Goal: Task Accomplishment & Management: Complete application form

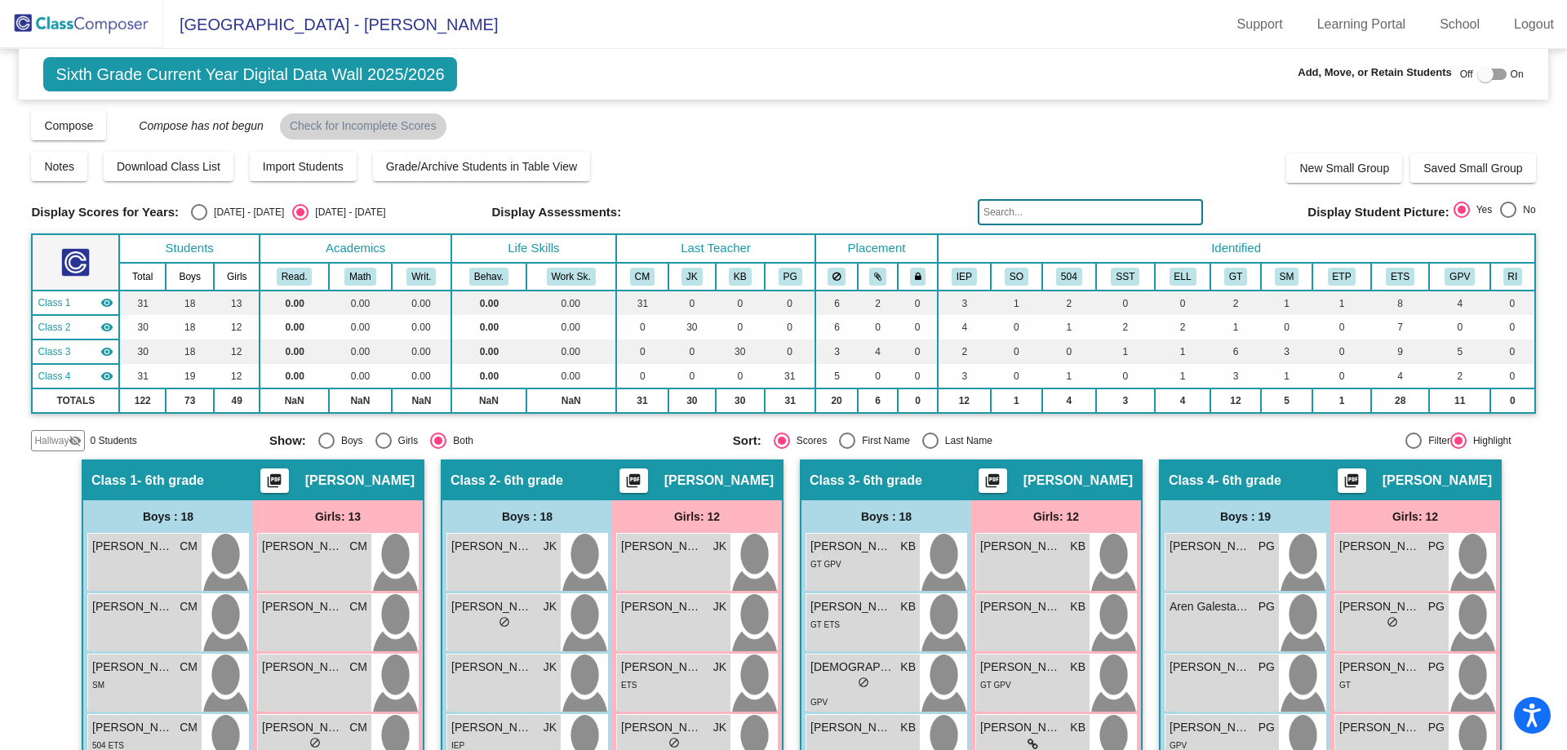
click at [64, 29] on img at bounding box center [81, 24] width 163 height 48
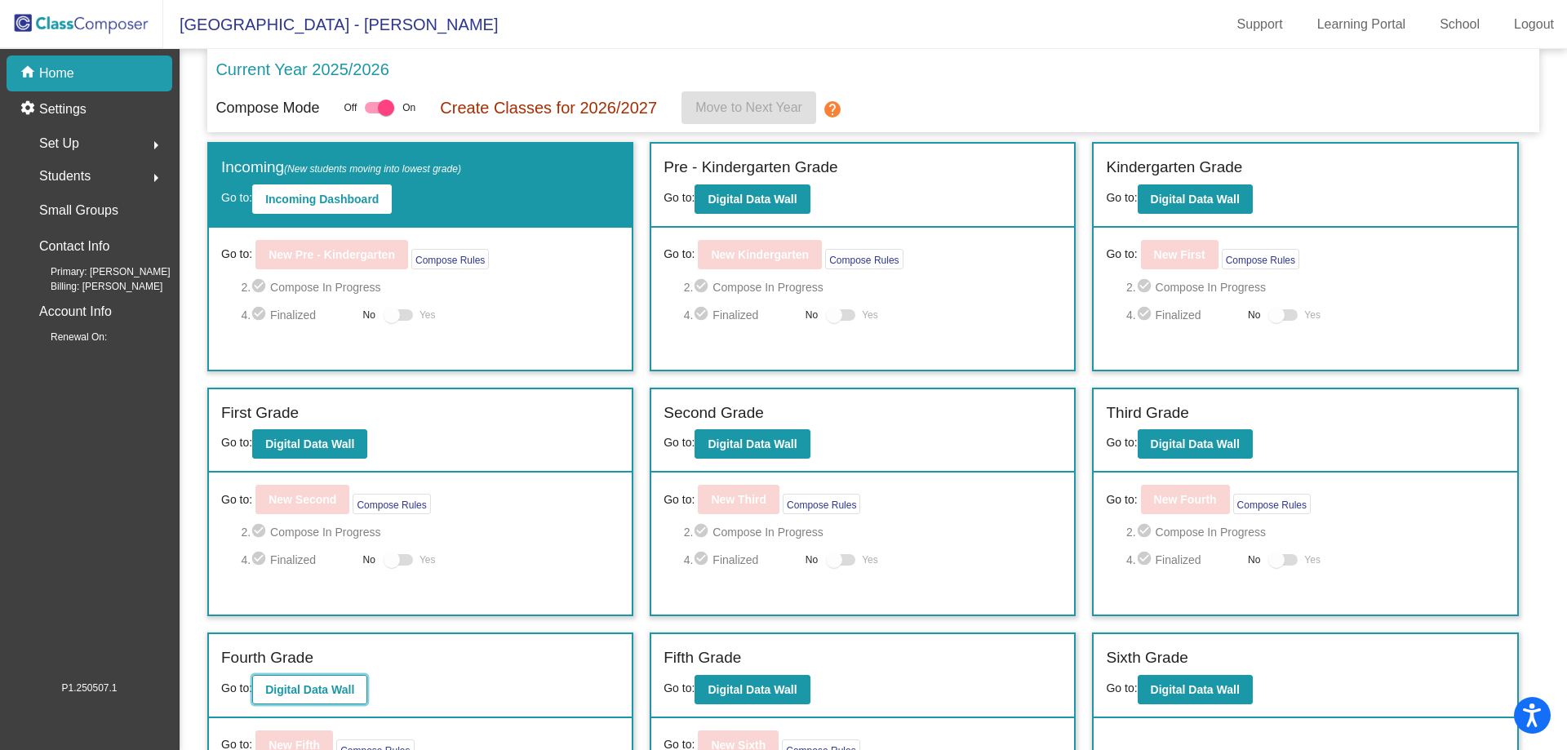
click at [290, 680] on button "Digital Data Wall" at bounding box center [309, 689] width 115 height 29
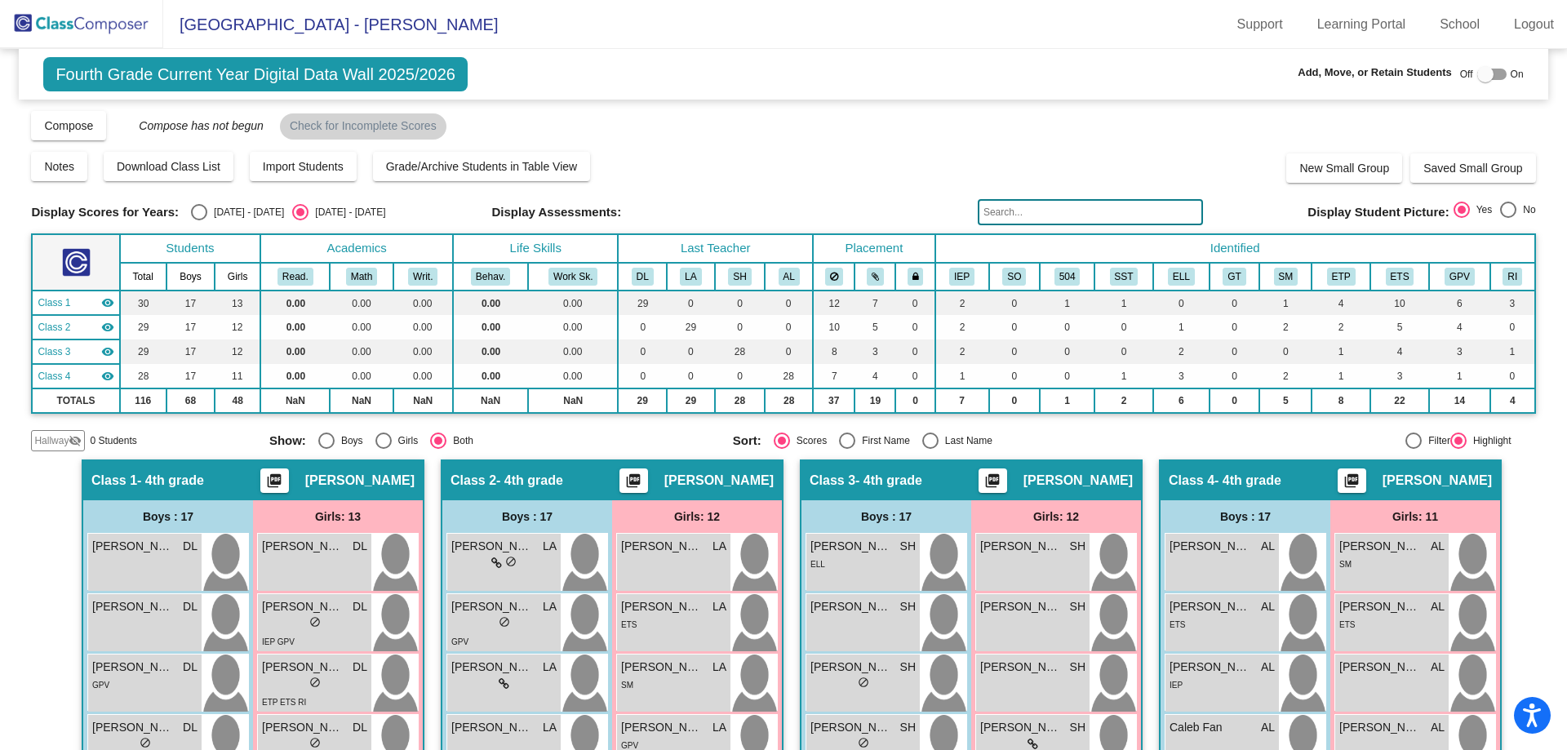
click at [211, 213] on div "[DATE] - [DATE]" at bounding box center [245, 212] width 77 height 15
click at [199, 220] on input "[DATE] - [DATE]" at bounding box center [198, 220] width 1 height 1
radio input "true"
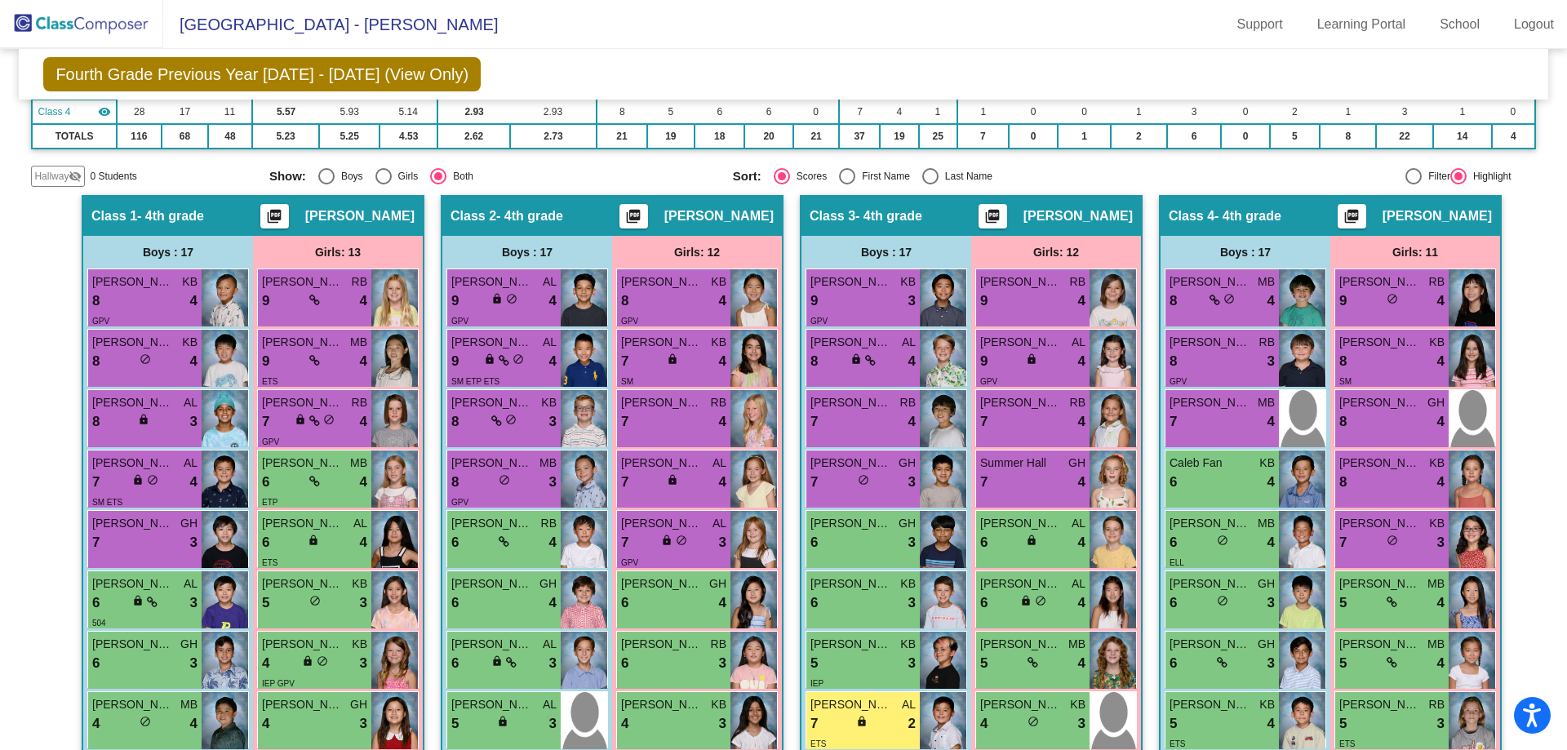
scroll to position [69, 0]
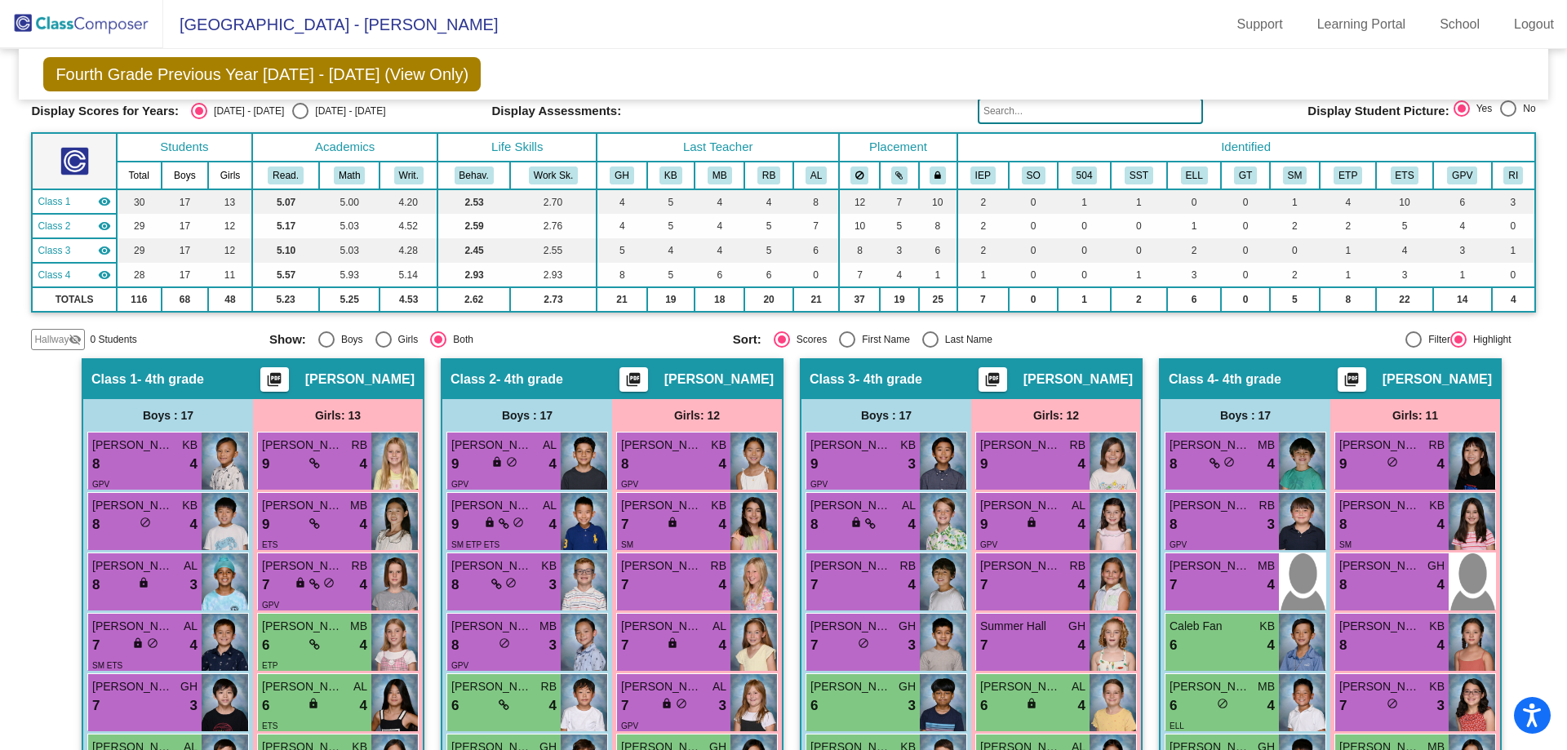
click at [47, 344] on span "Hallway" at bounding box center [51, 339] width 34 height 15
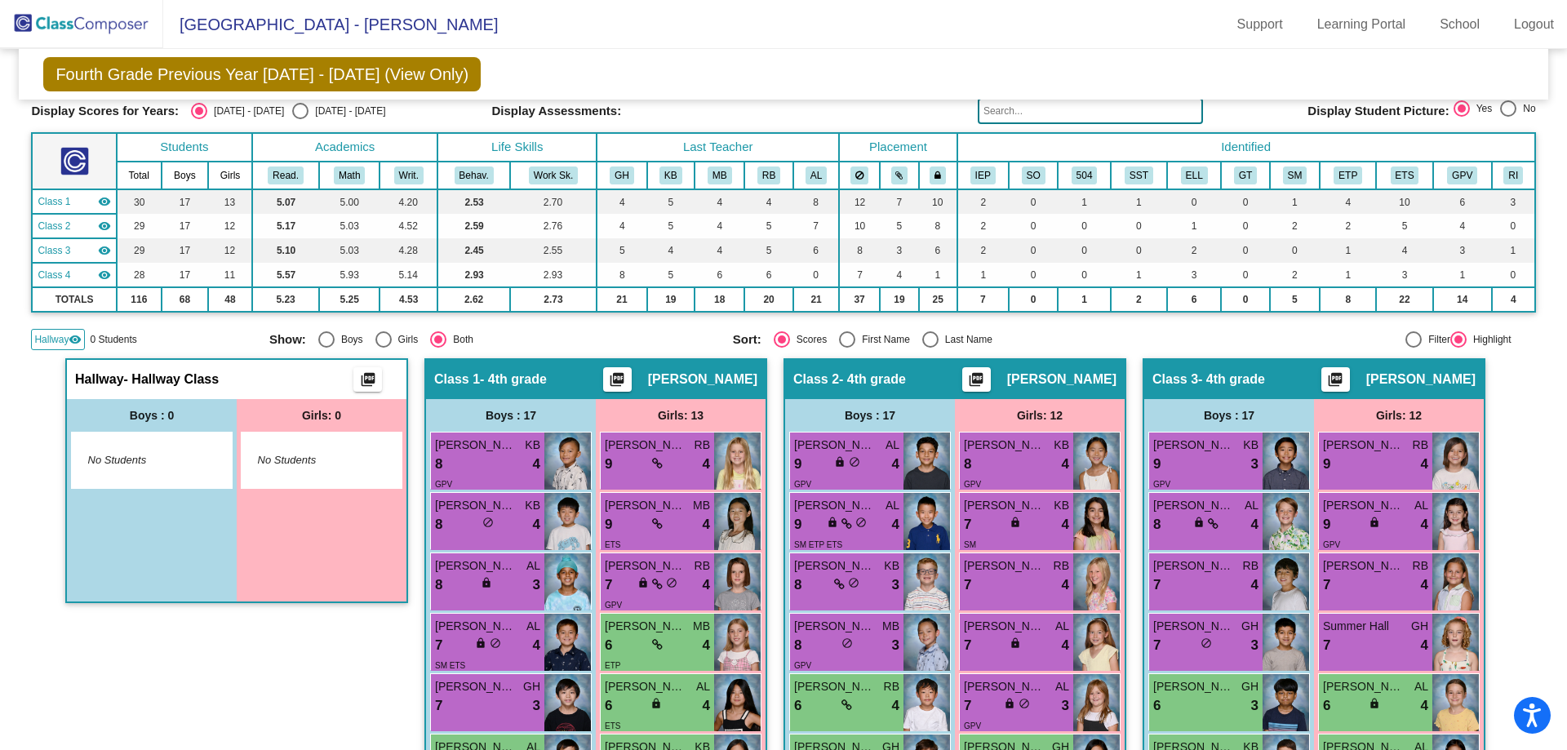
scroll to position [0, 0]
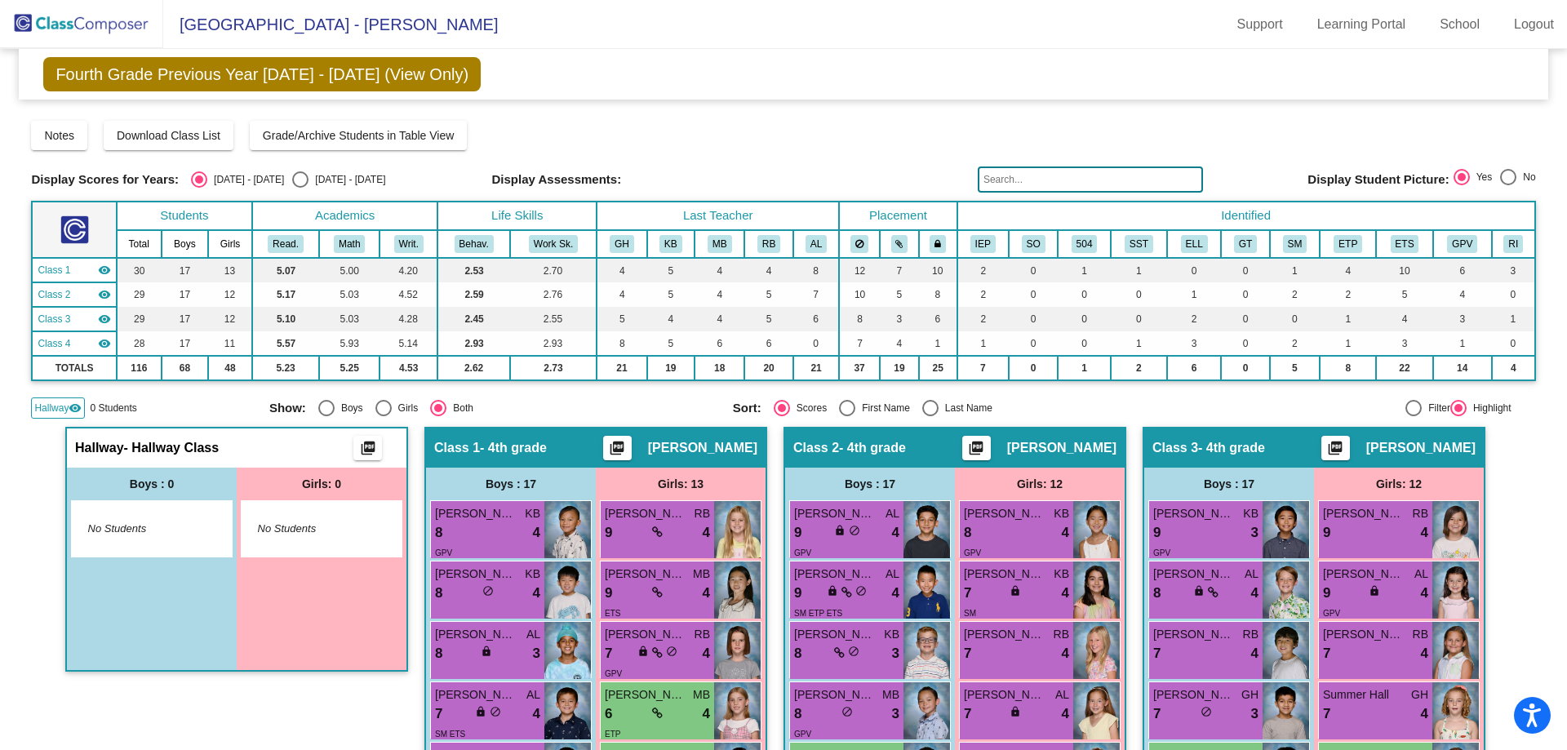
drag, startPoint x: 141, startPoint y: 516, endPoint x: 137, endPoint y: 471, distance: 45.1
click at [141, 516] on div "No Students" at bounding box center [152, 528] width 160 height 55
click at [292, 184] on div "Select an option" at bounding box center [300, 179] width 16 height 16
click at [299, 188] on input "[DATE] - [DATE]" at bounding box center [299, 188] width 1 height 1
radio input "true"
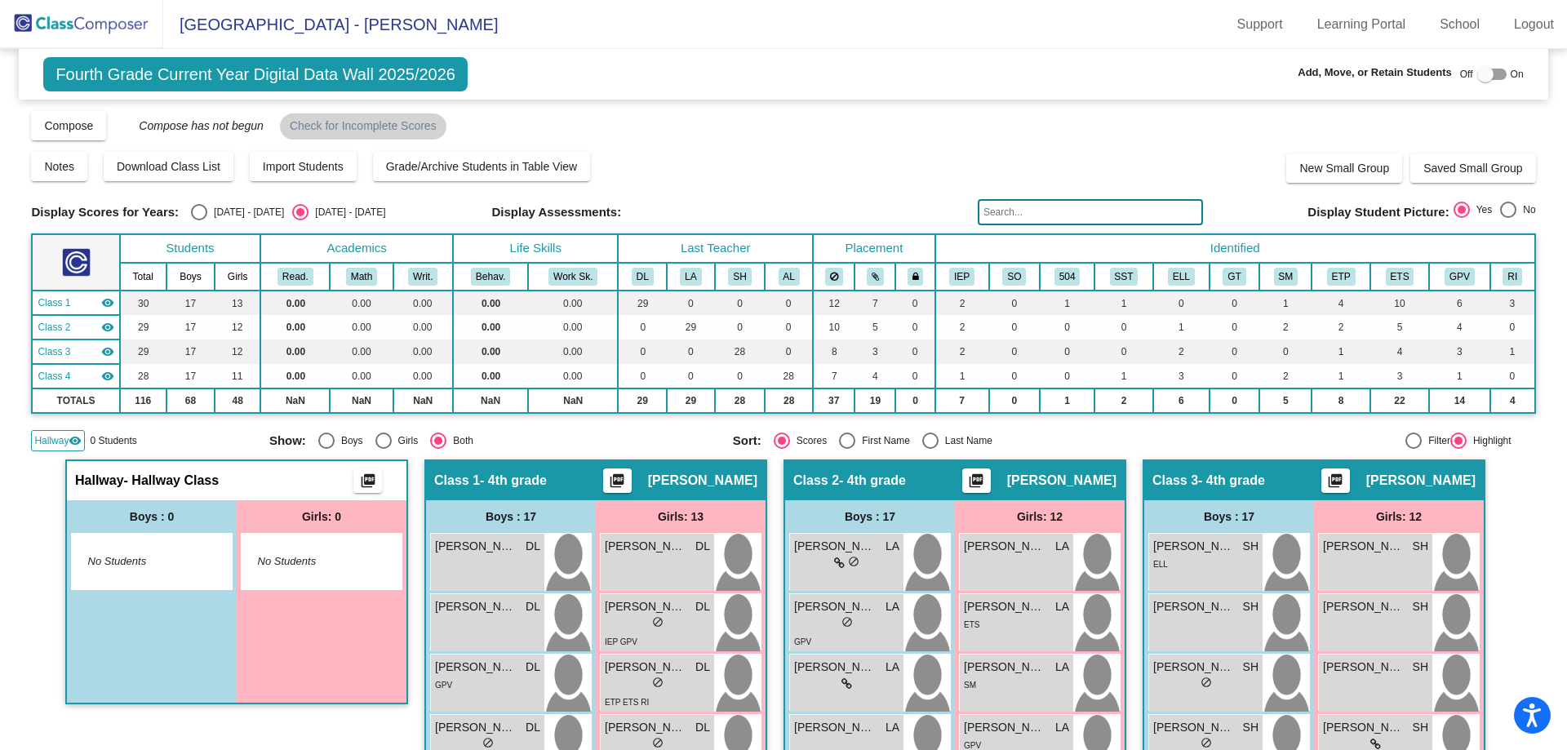
click at [51, 436] on span "Hallway" at bounding box center [51, 440] width 34 height 15
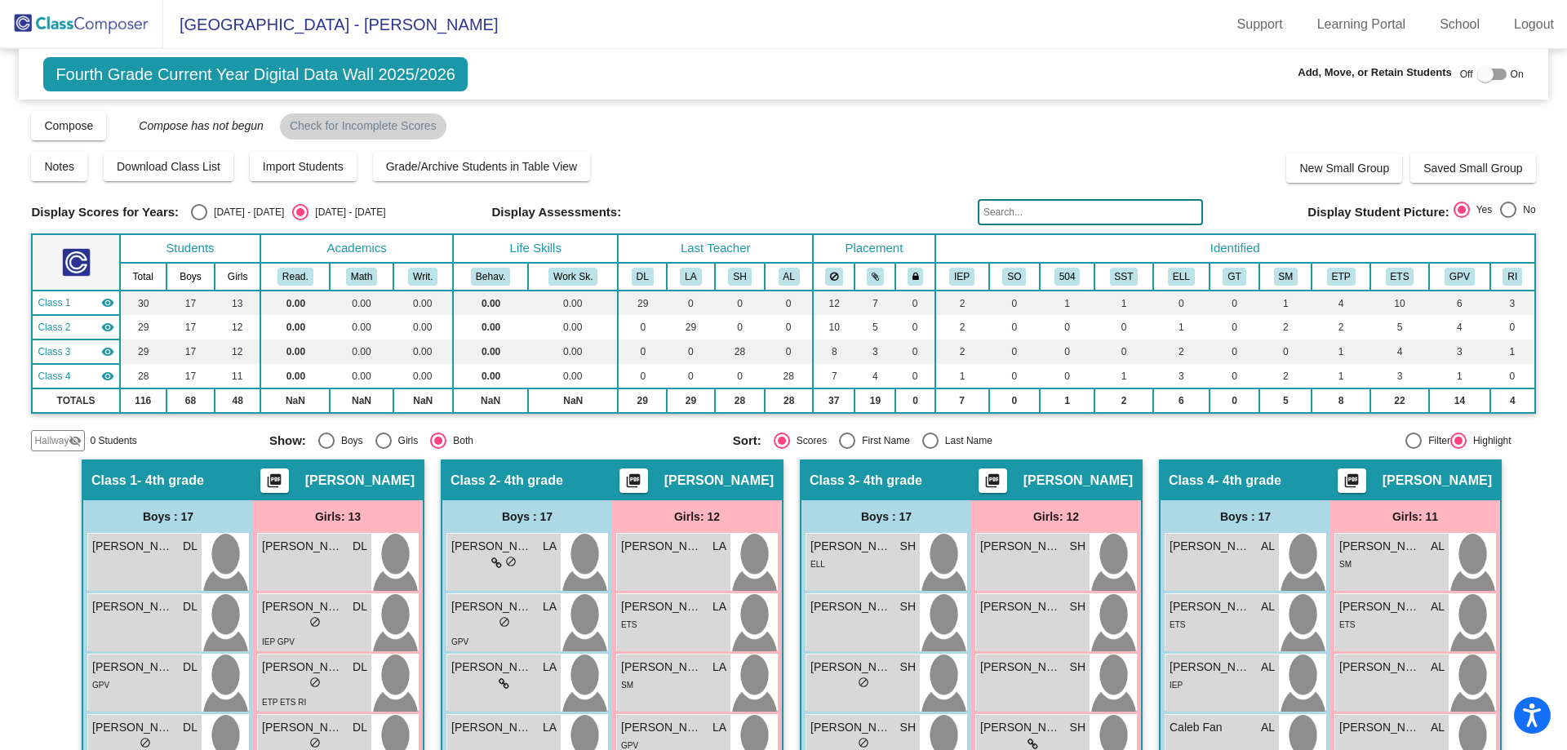
click at [50, 445] on span "Hallway" at bounding box center [51, 440] width 34 height 15
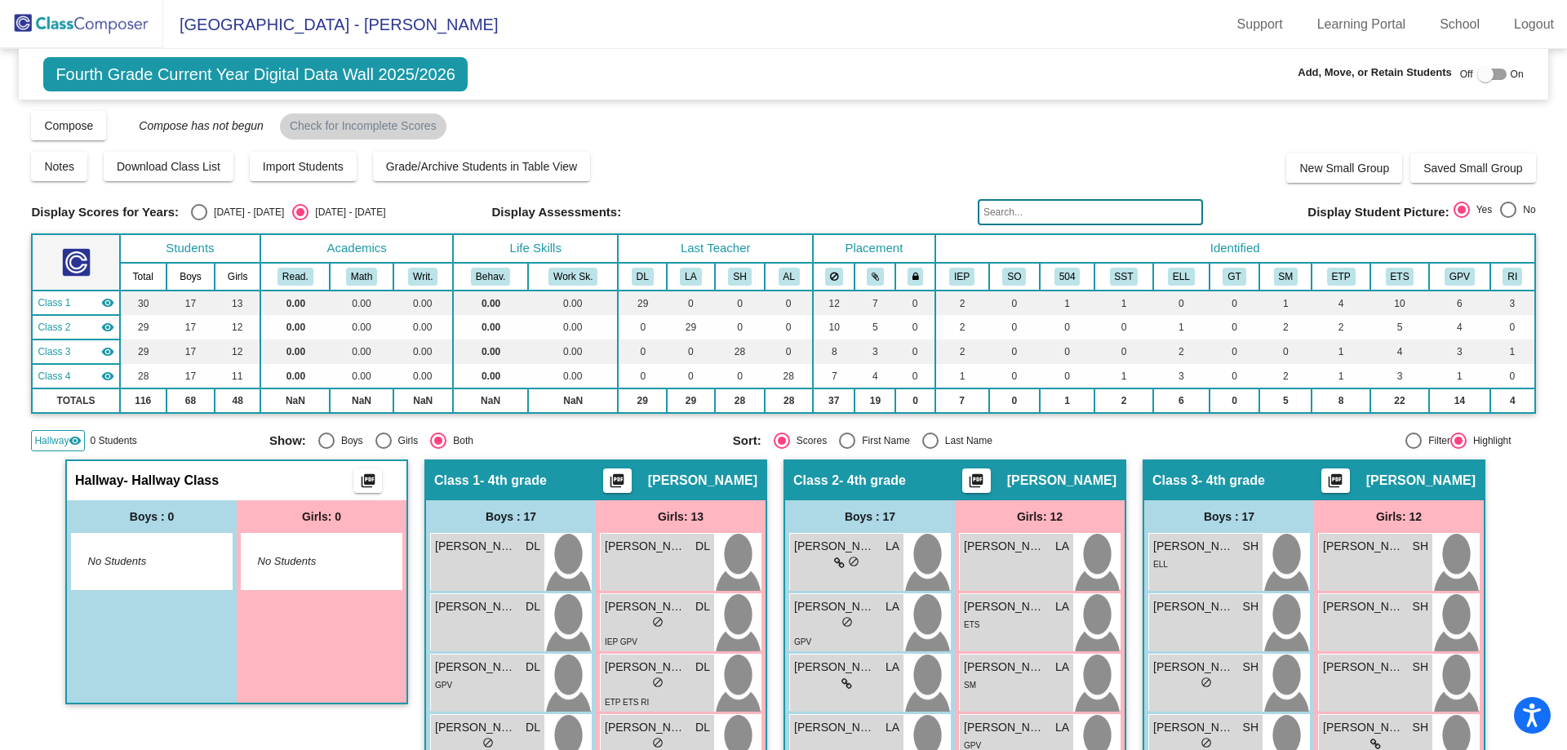
click at [1478, 65] on label at bounding box center [1491, 74] width 29 height 20
checkbox input "true"
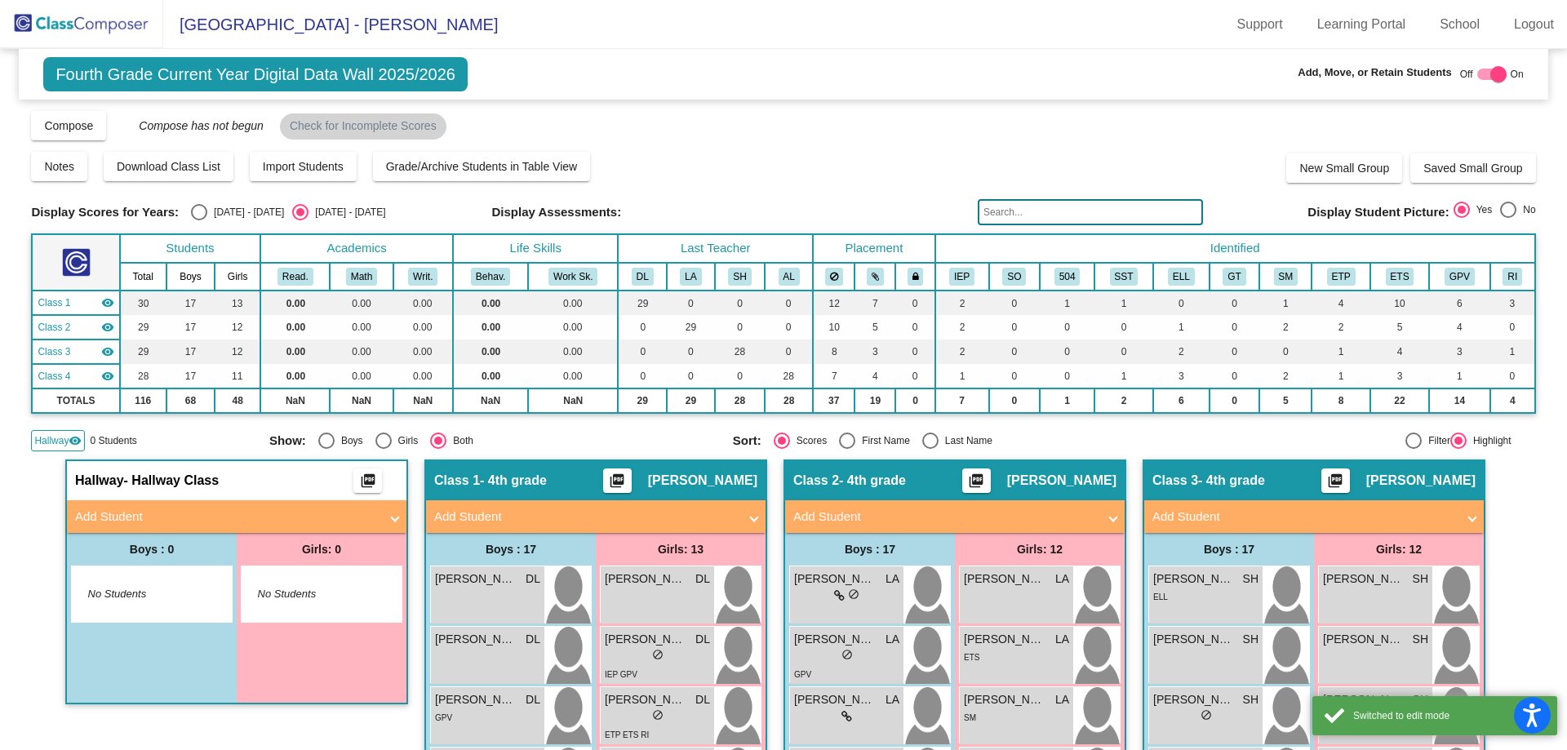
click at [175, 498] on div "Hallway - Hallway Class picture_as_pdf" at bounding box center [236, 480] width 339 height 39
click at [171, 511] on mat-panel-title "Add Student" at bounding box center [227, 517] width 304 height 19
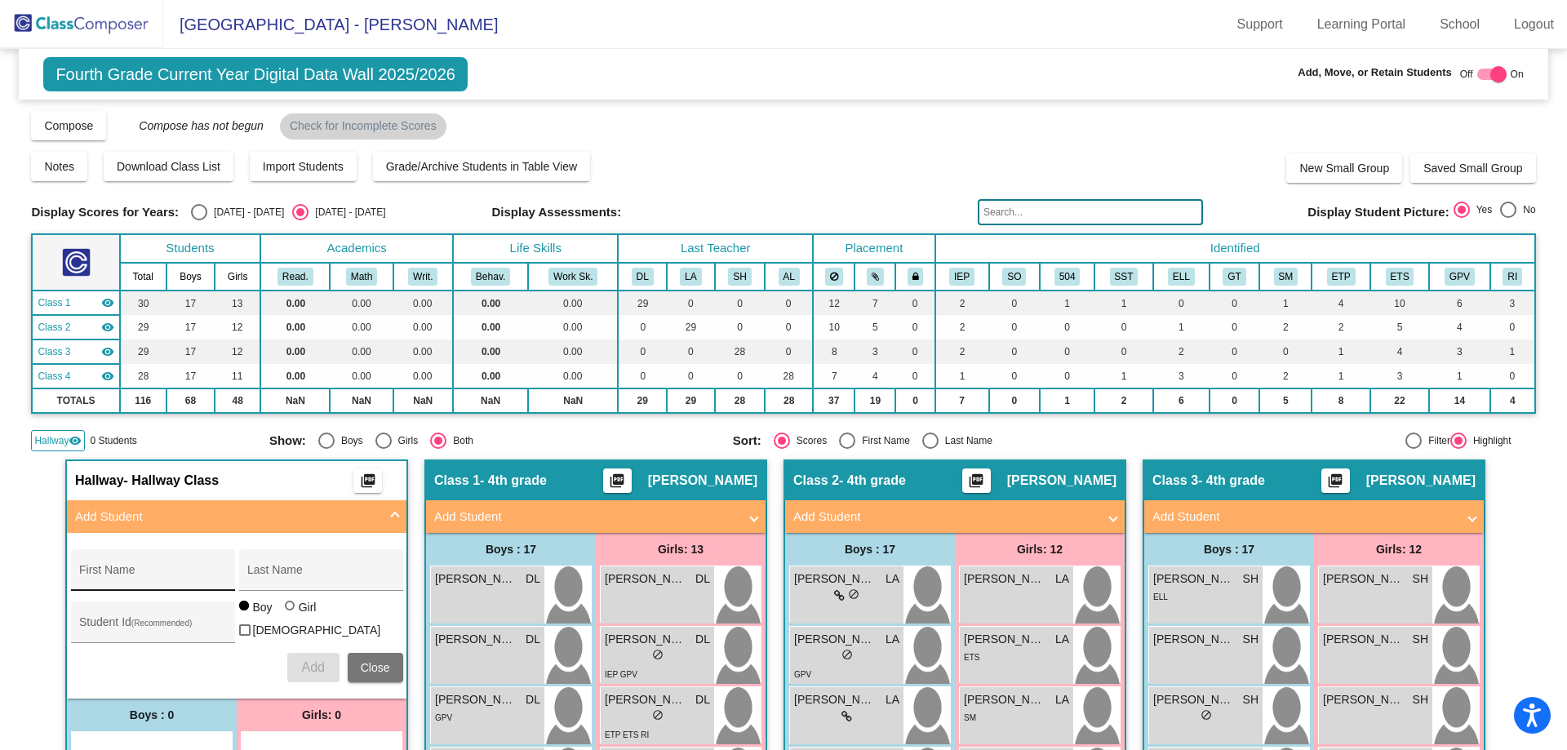
click at [171, 570] on input "First Name" at bounding box center [152, 576] width 147 height 13
type input "[PERSON_NAME]"
type input "Jia"
click at [315, 655] on button "Add" at bounding box center [313, 667] width 52 height 29
click at [1405, 441] on div at bounding box center [1413, 440] width 16 height 16
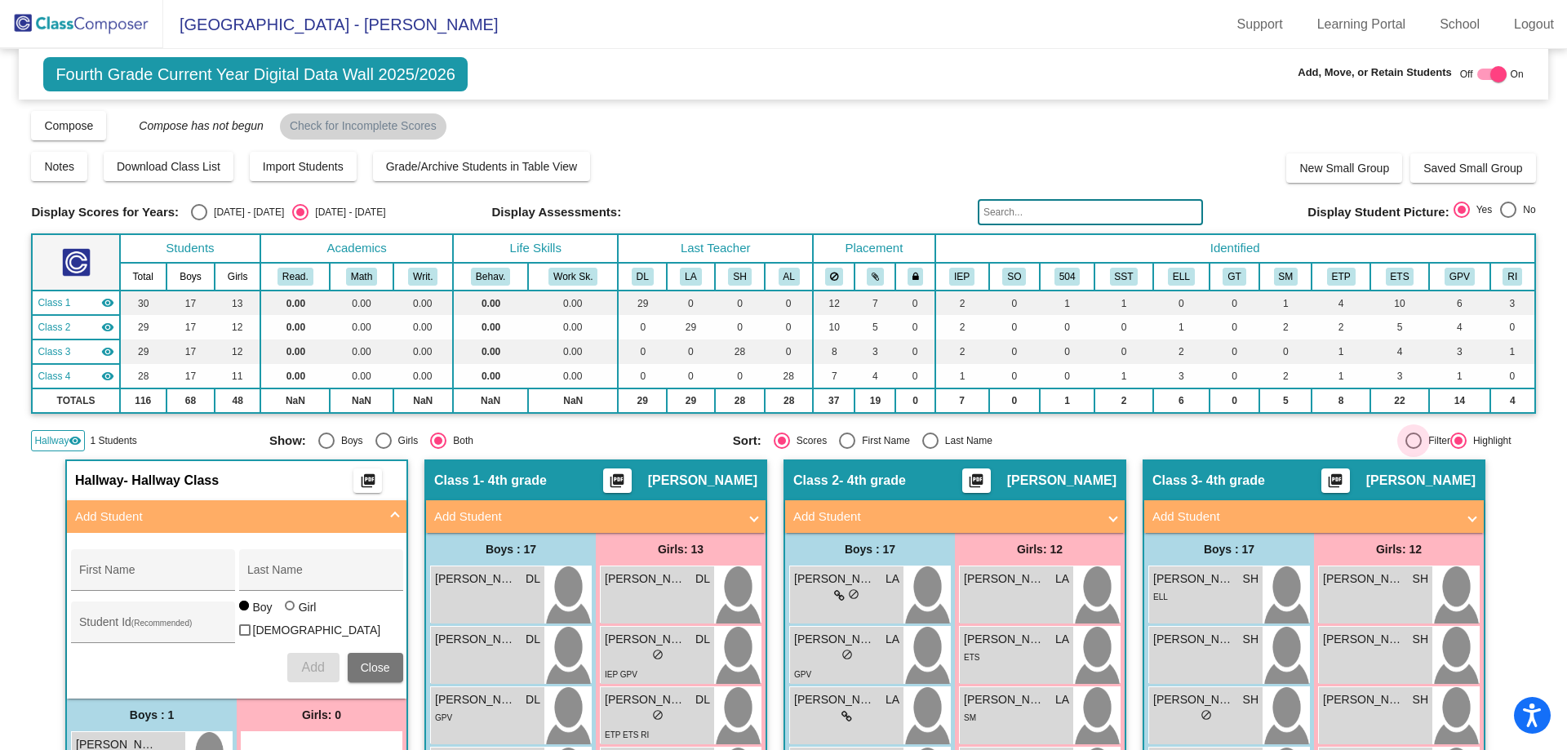
click at [1412, 449] on input "Filter" at bounding box center [1412, 449] width 1 height 1
radio input "true"
click at [113, 23] on img at bounding box center [81, 24] width 163 height 48
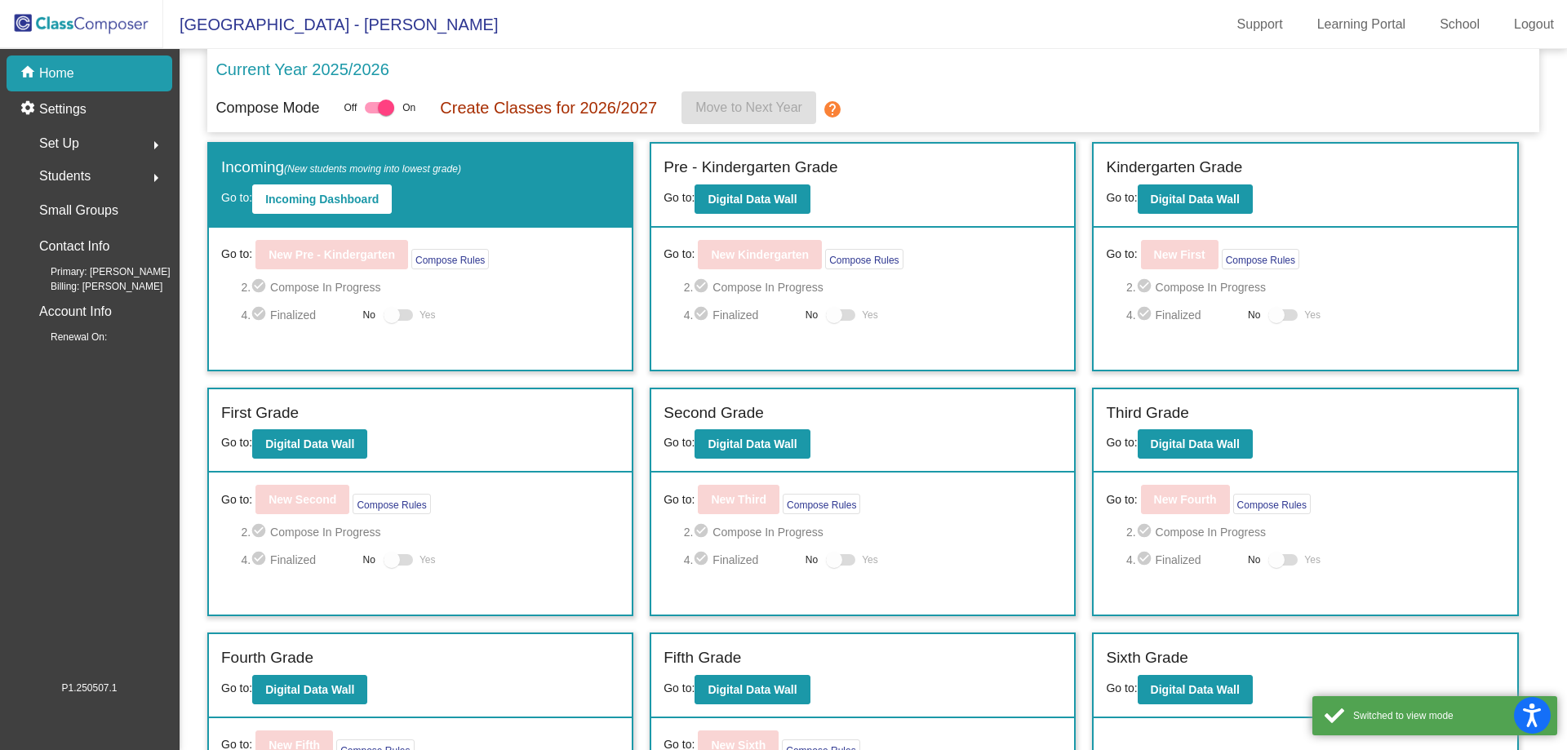
scroll to position [112, 0]
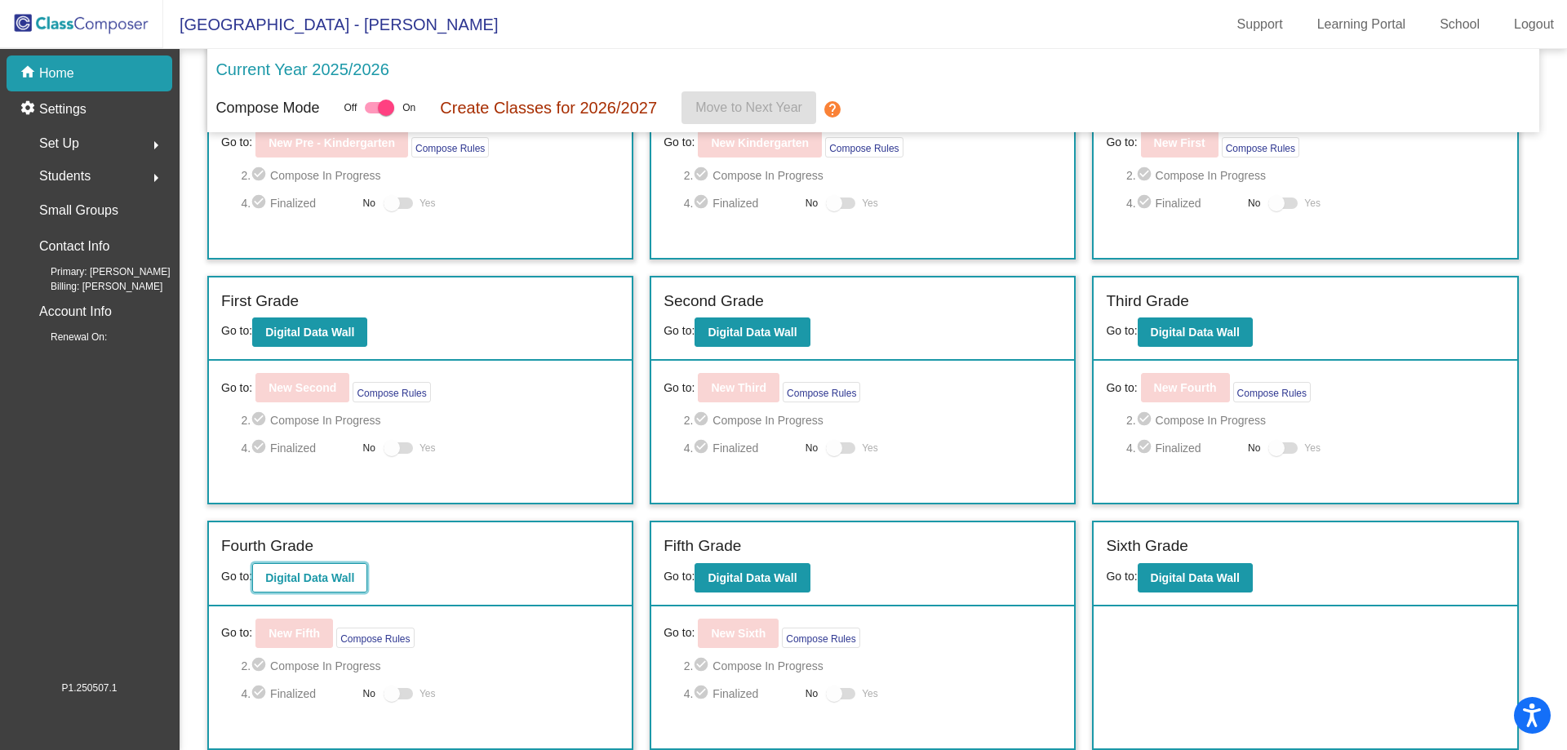
click at [264, 571] on button "Digital Data Wall" at bounding box center [309, 577] width 115 height 29
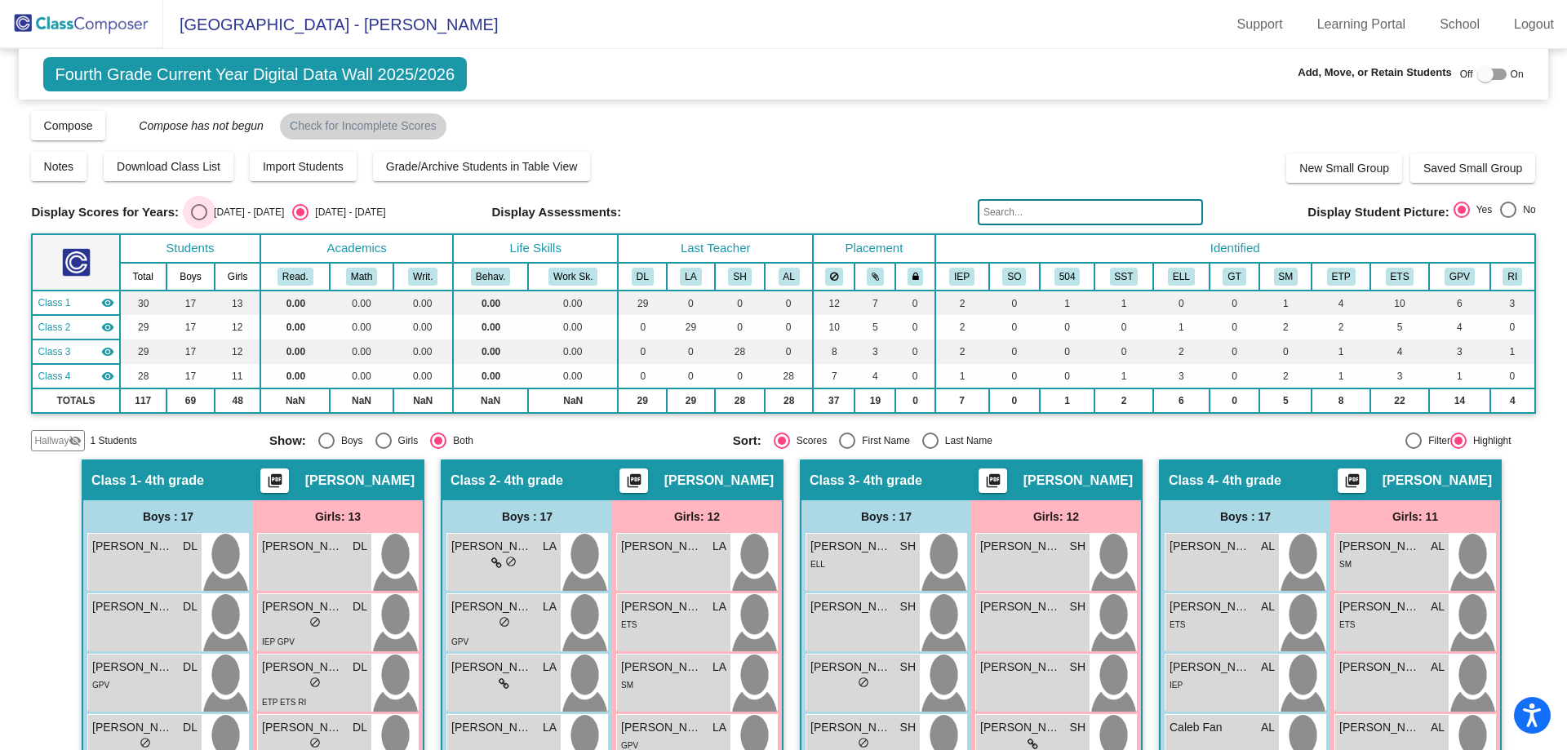
click at [199, 212] on div "Select an option" at bounding box center [199, 212] width 0 height 0
click at [198, 220] on input "[DATE] - [DATE]" at bounding box center [198, 220] width 1 height 1
radio input "true"
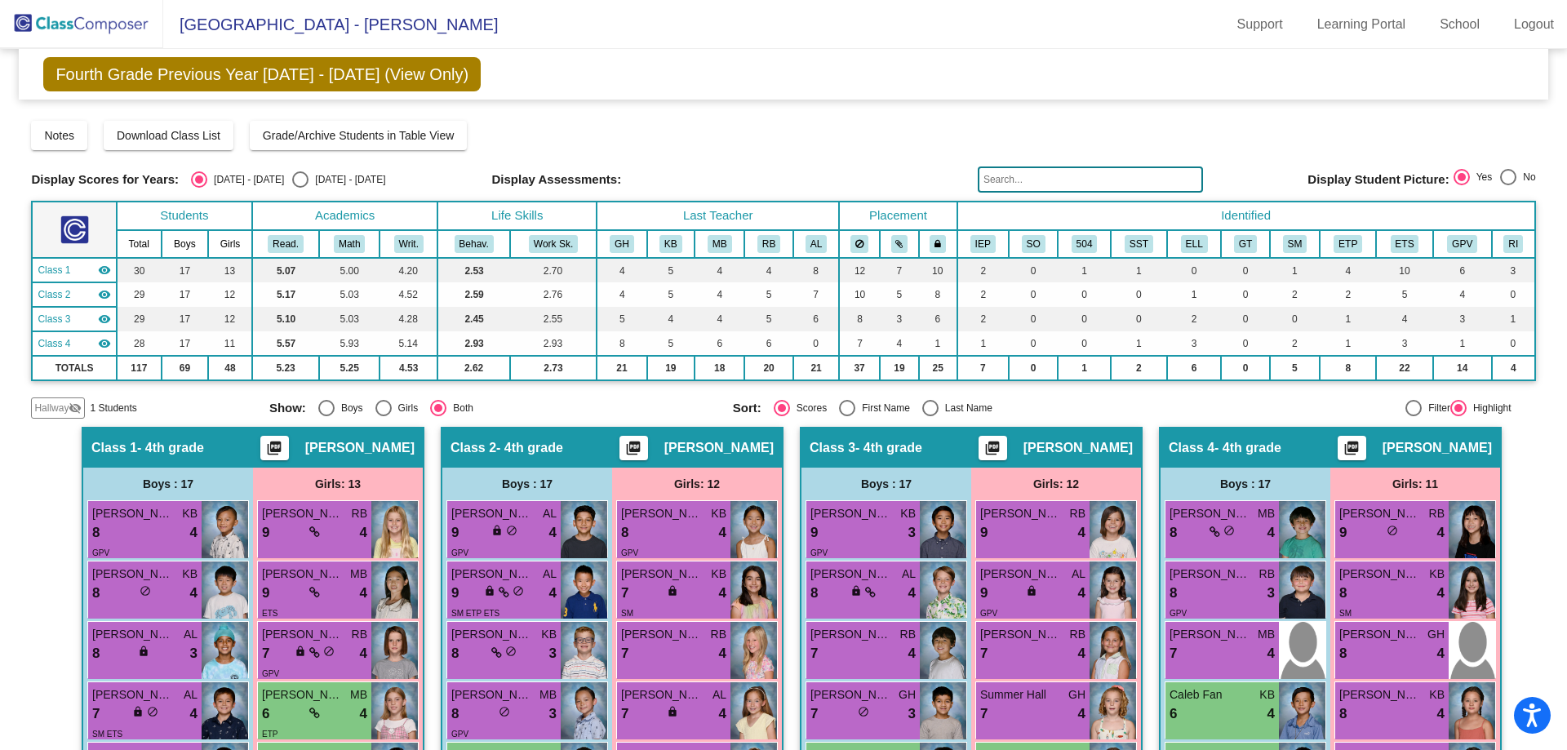
click at [46, 402] on span "Hallway" at bounding box center [51, 408] width 34 height 15
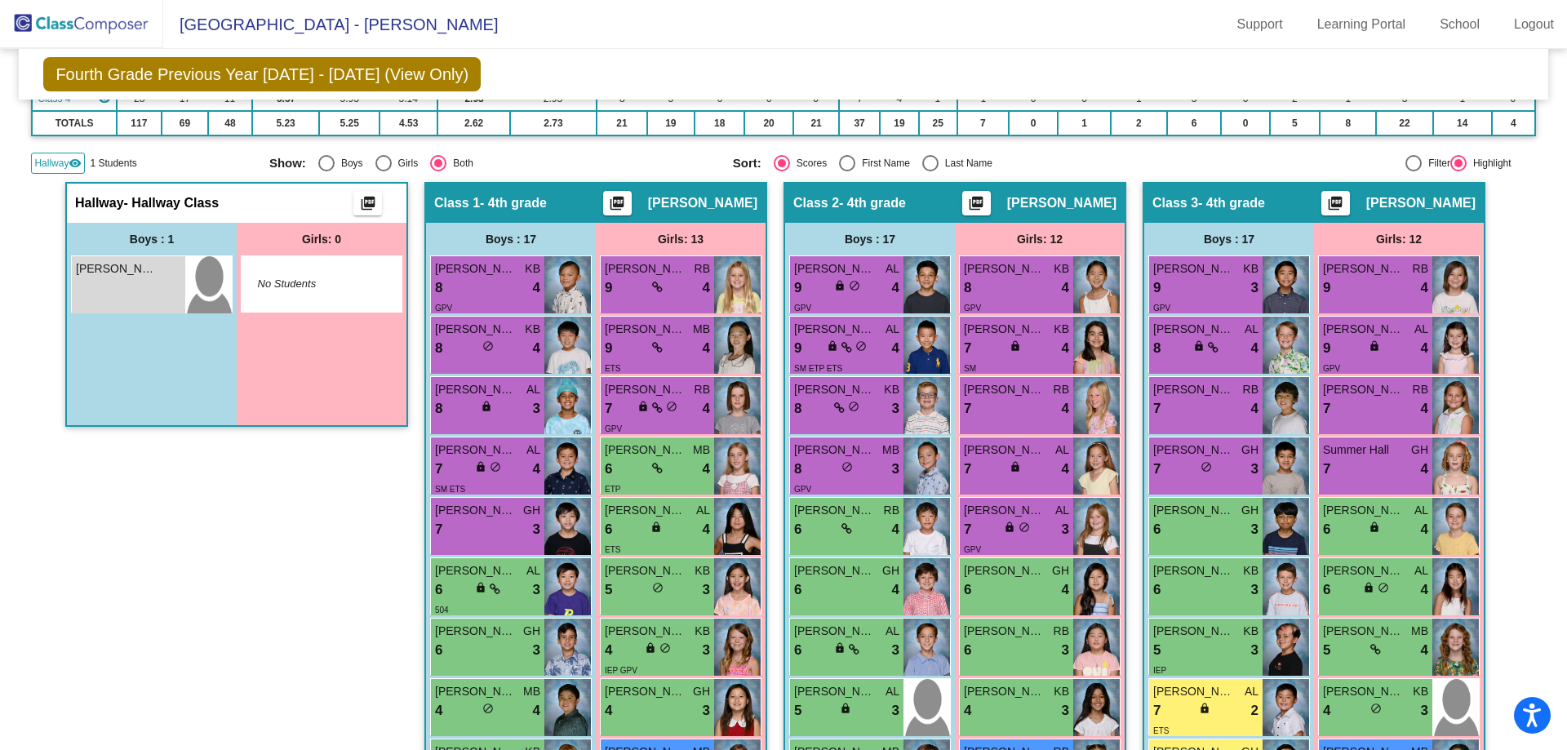
scroll to position [163, 0]
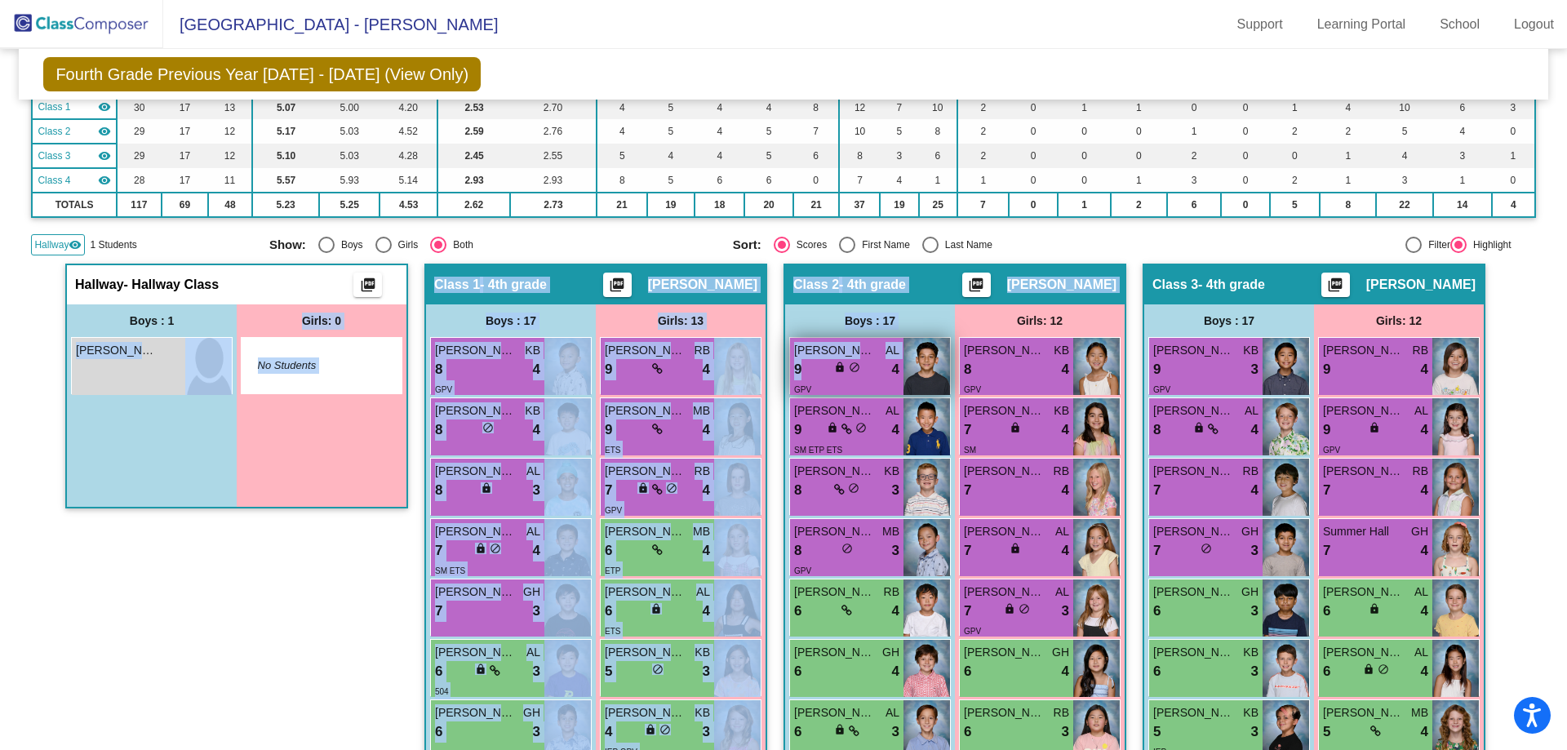
drag, startPoint x: 71, startPoint y: 357, endPoint x: 829, endPoint y: 375, distance: 758.2
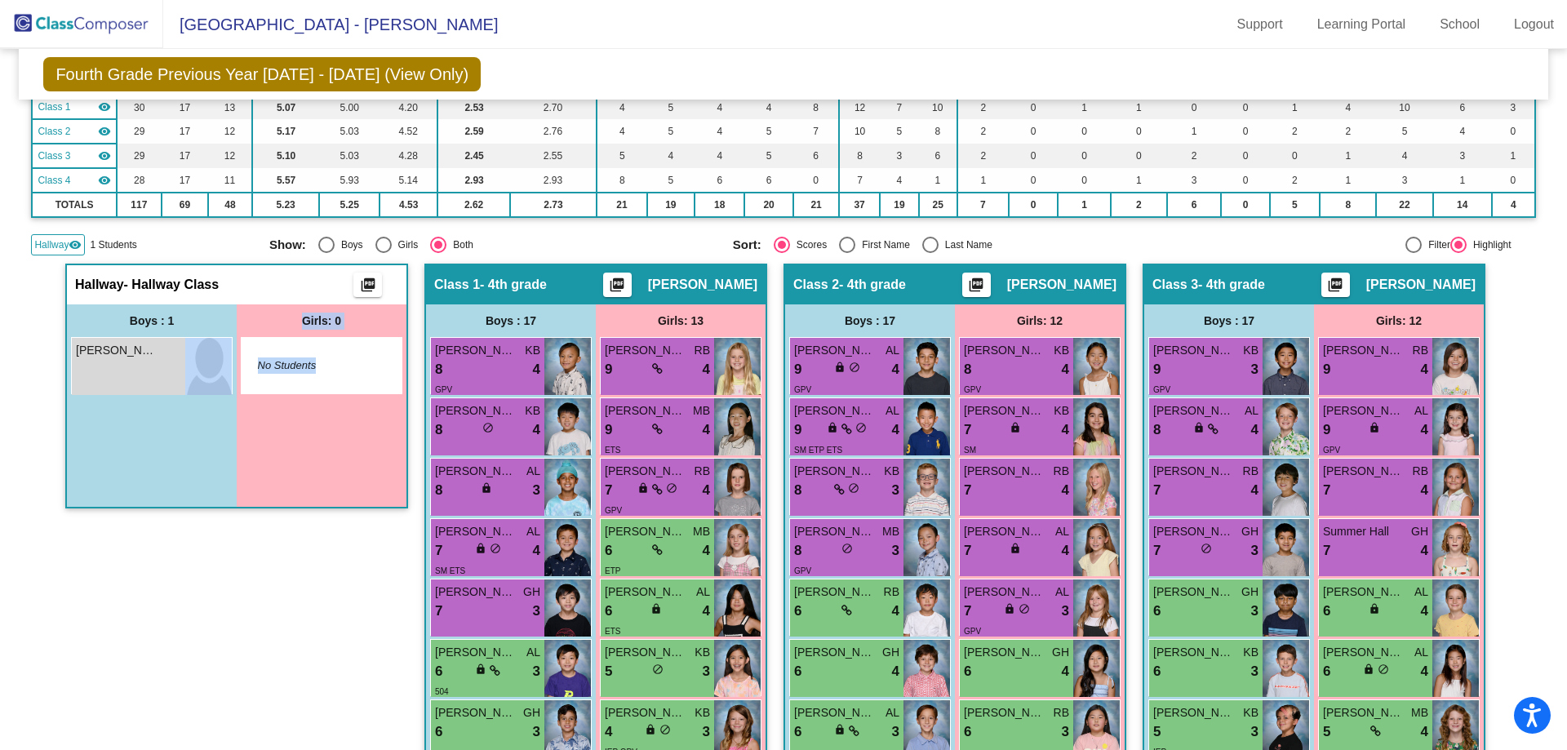
drag, startPoint x: 119, startPoint y: 366, endPoint x: 319, endPoint y: 607, distance: 312.9
drag, startPoint x: 224, startPoint y: 633, endPoint x: 236, endPoint y: 561, distance: 73.5
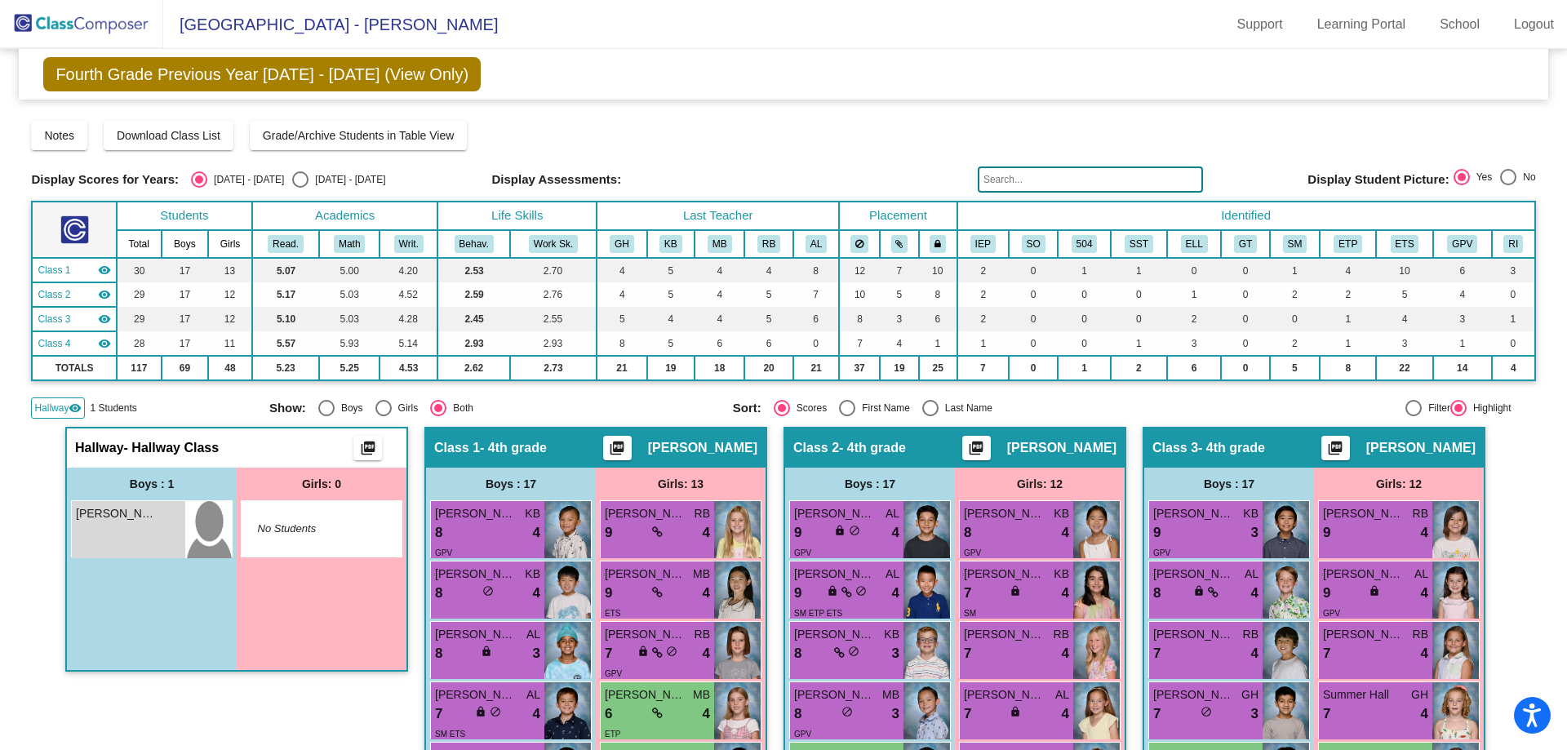
click at [1430, 134] on div "Notes Download Class List Import Students Grade/Archive Students in Table View …" at bounding box center [783, 135] width 1504 height 29
click at [292, 175] on div "Select an option" at bounding box center [300, 179] width 16 height 16
click at [299, 188] on input "[DATE] - [DATE]" at bounding box center [299, 188] width 1 height 1
radio input "true"
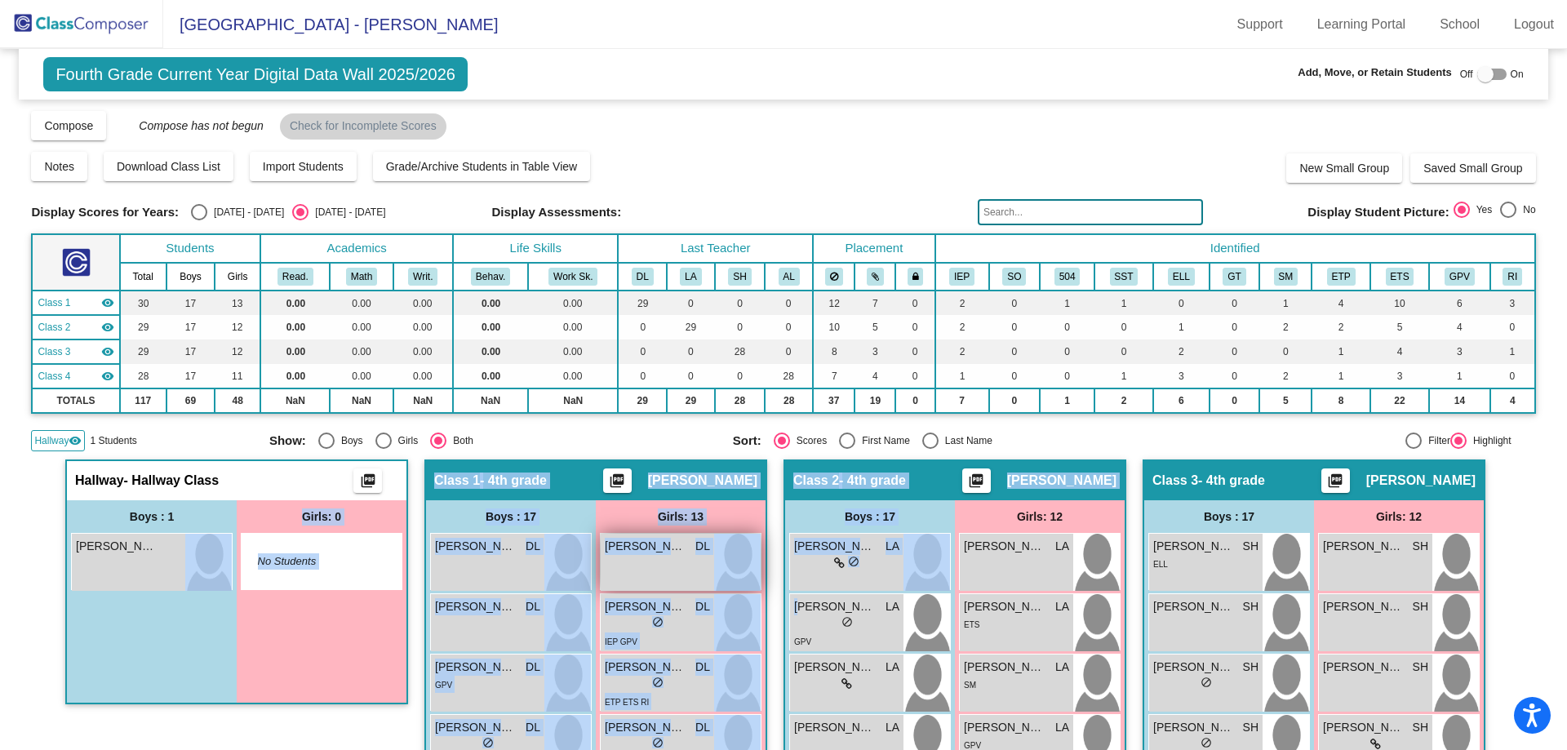
drag, startPoint x: 122, startPoint y: 565, endPoint x: 755, endPoint y: 586, distance: 633.5
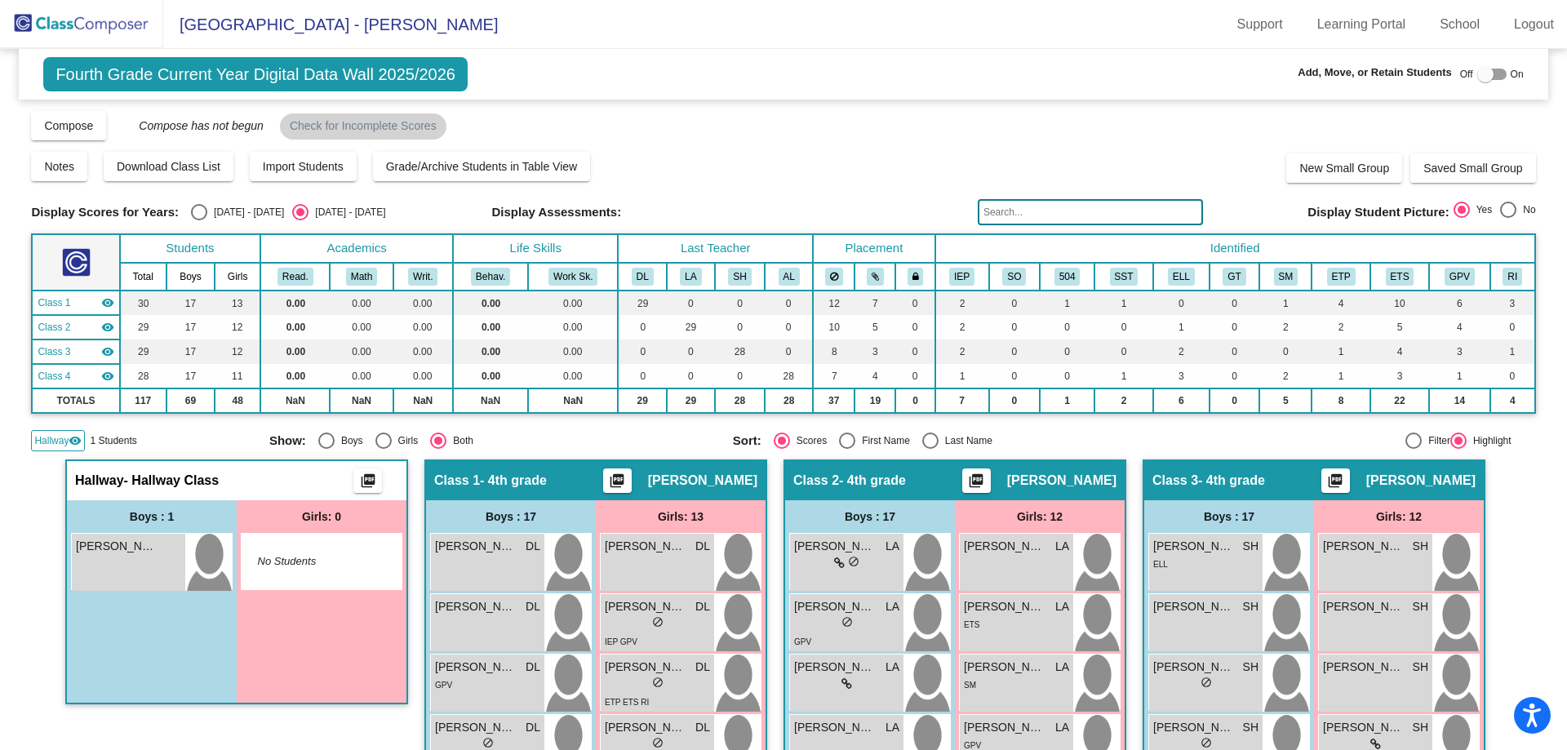
click at [1481, 64] on div "Add, Move, or Retain Students Off On" at bounding box center [1301, 74] width 444 height 21
click at [1477, 77] on div at bounding box center [1485, 74] width 16 height 16
checkbox input "true"
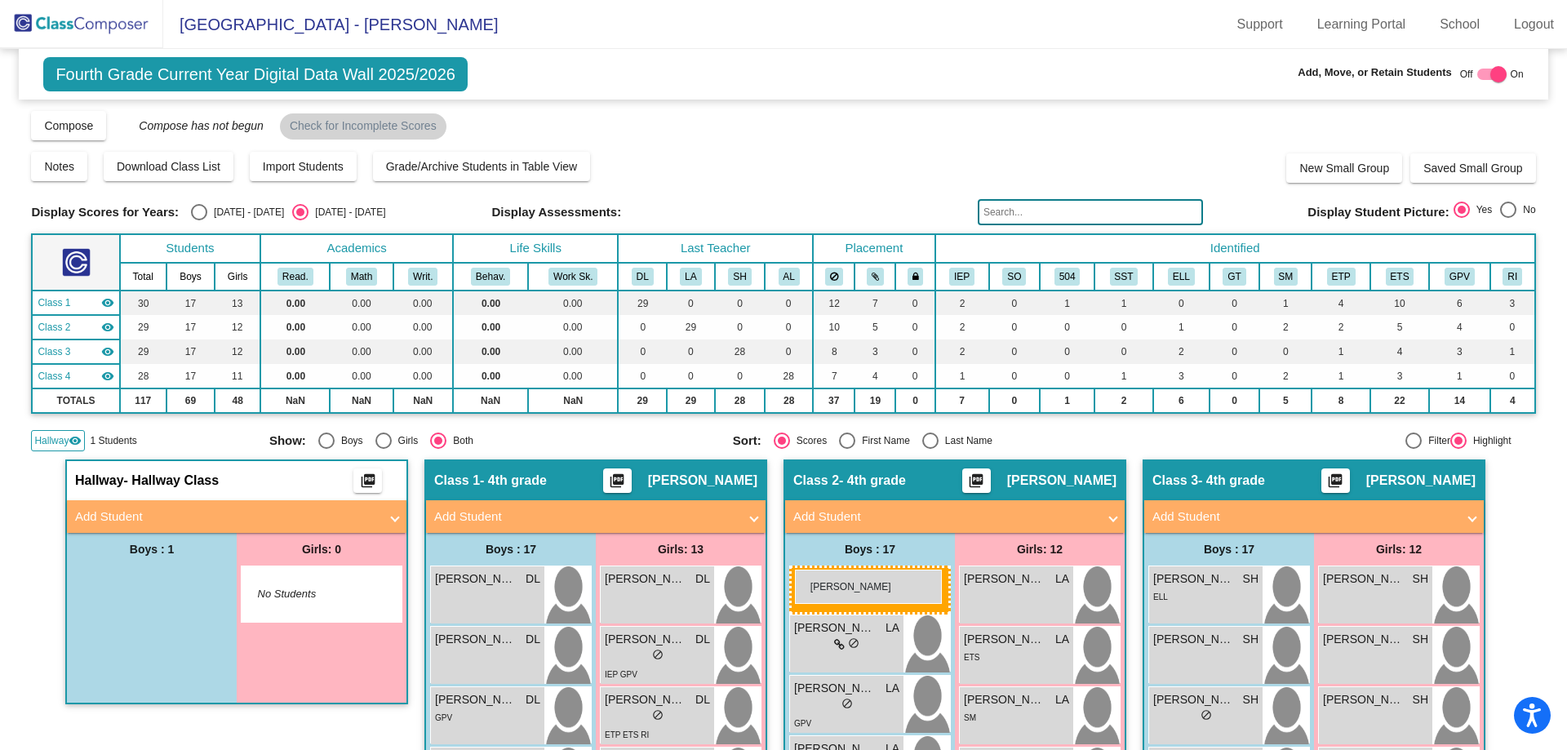
drag, startPoint x: 102, startPoint y: 592, endPoint x: 795, endPoint y: 570, distance: 693.1
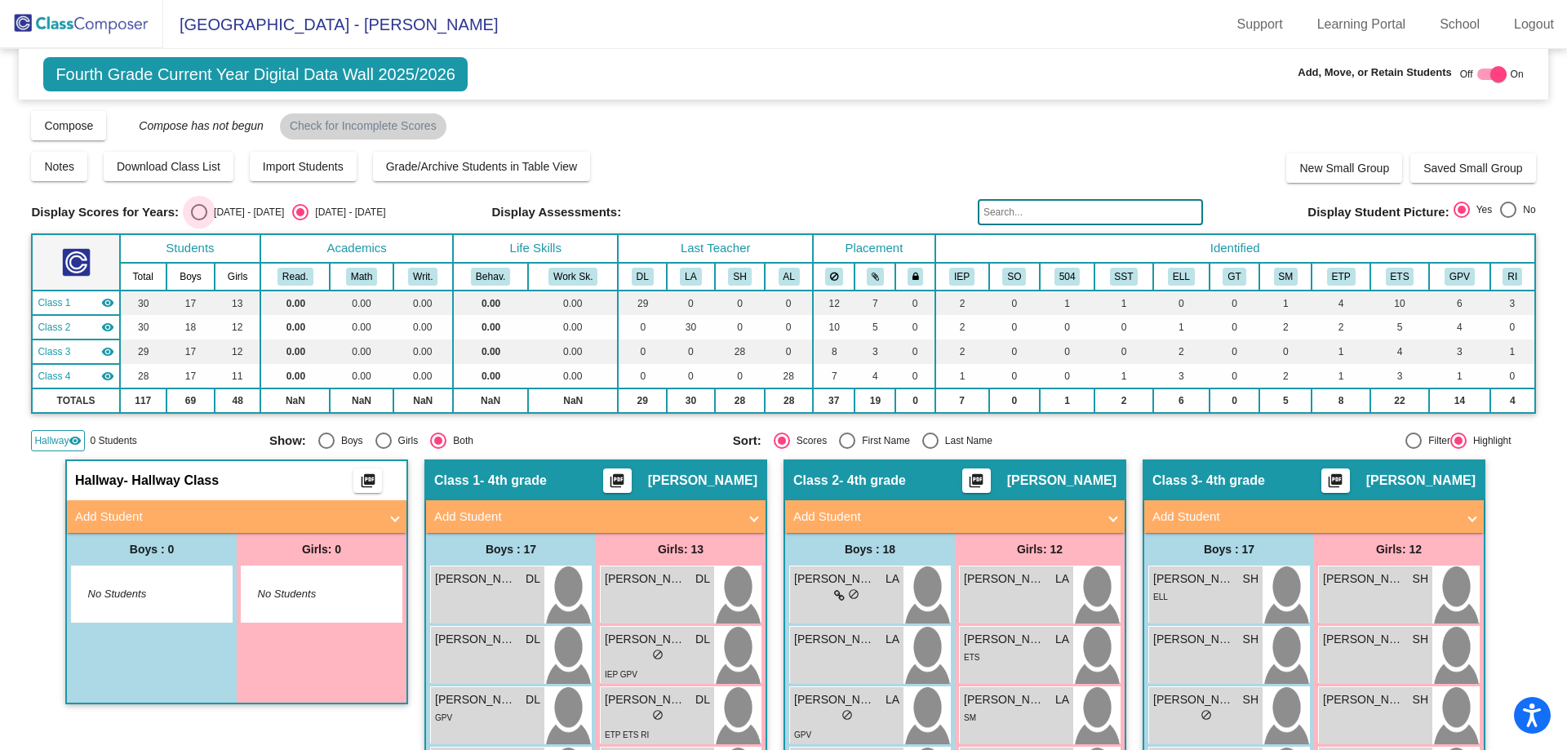
click at [206, 219] on div "Select an option" at bounding box center [199, 212] width 16 height 16
click at [199, 220] on input "[DATE] - [DATE]" at bounding box center [198, 220] width 1 height 1
radio input "true"
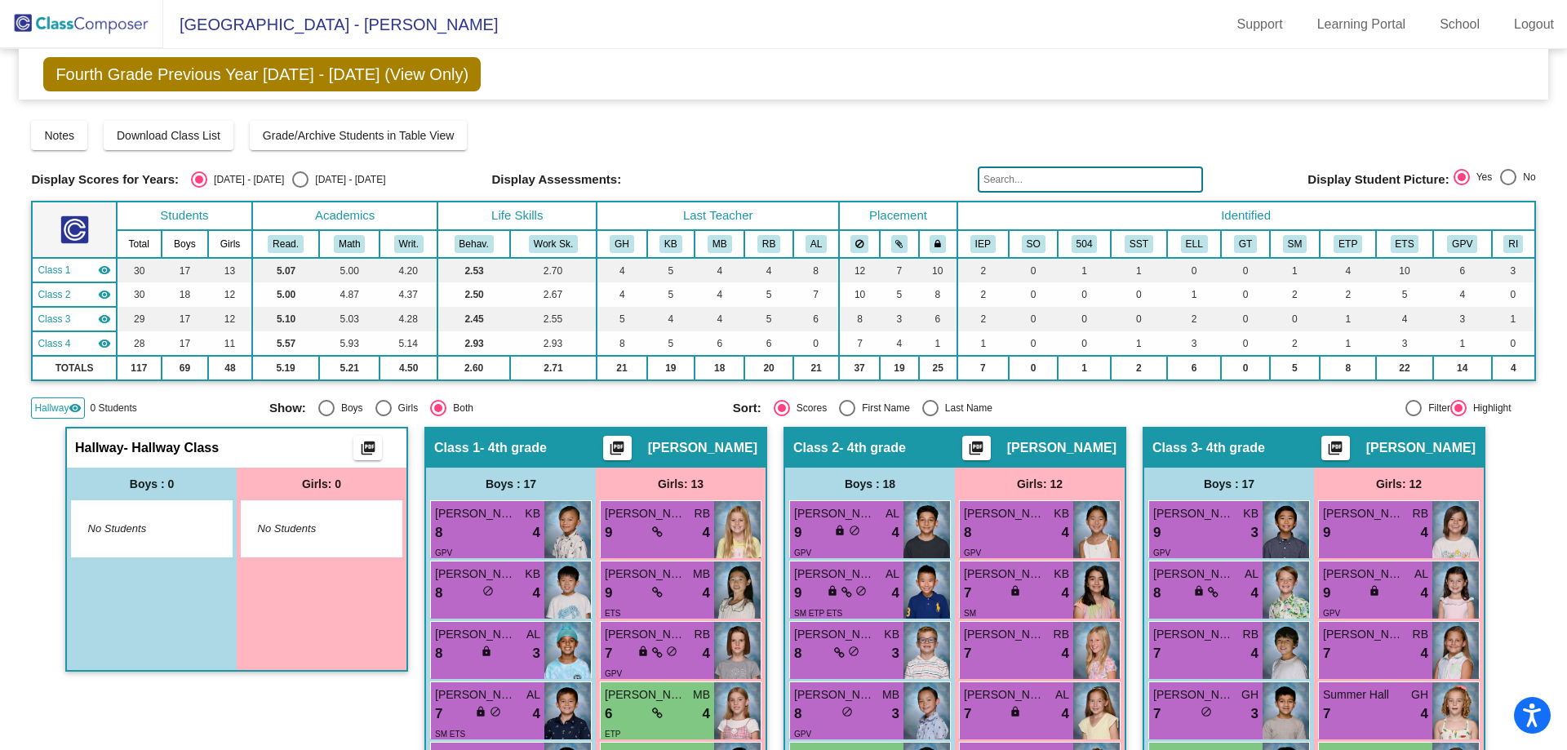
click at [292, 180] on div "Select an option" at bounding box center [300, 179] width 16 height 16
click at [299, 188] on input "[DATE] - [DATE]" at bounding box center [299, 188] width 1 height 1
radio input "true"
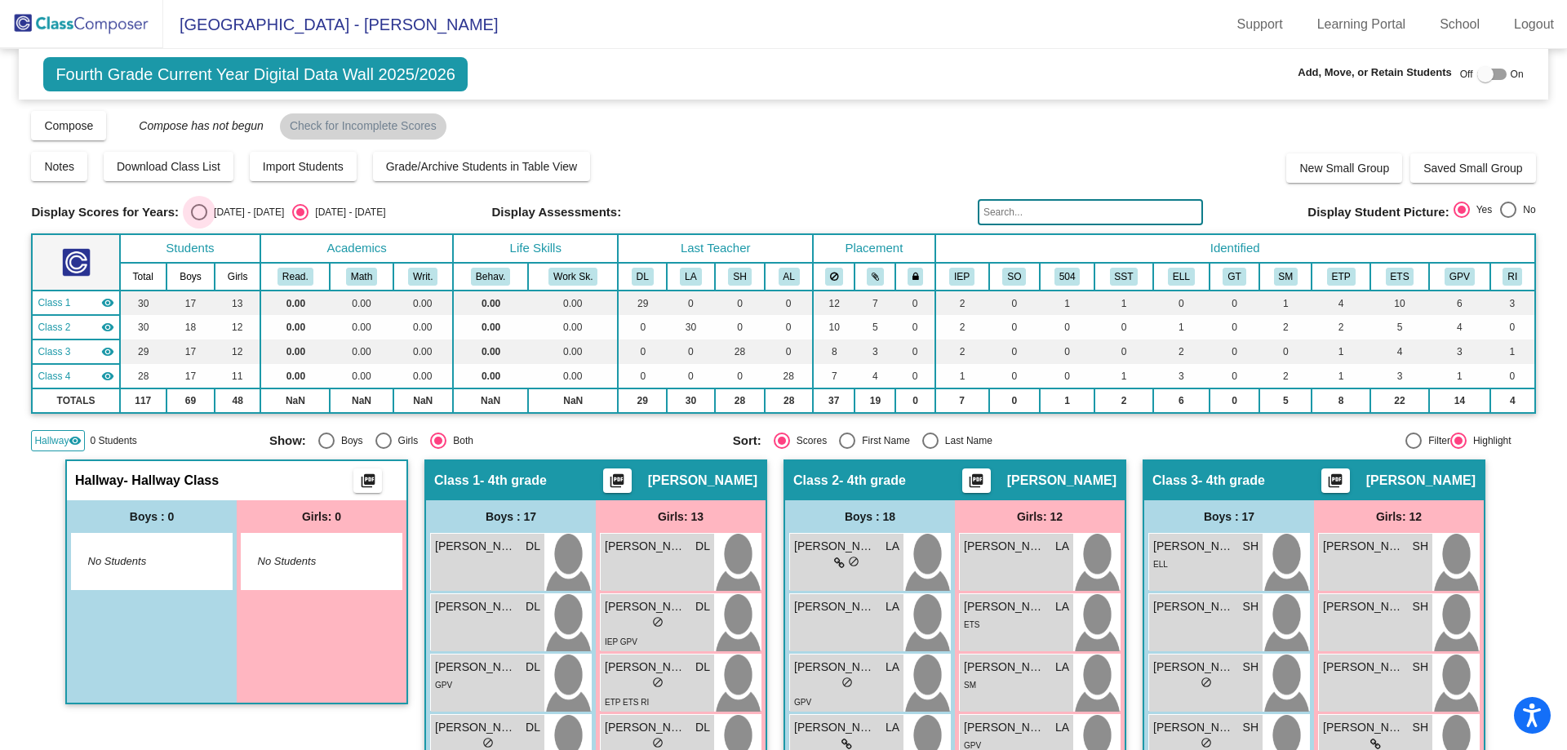
click at [196, 215] on div "Select an option" at bounding box center [199, 212] width 16 height 16
click at [198, 220] on input "[DATE] - [DATE]" at bounding box center [198, 220] width 1 height 1
radio input "true"
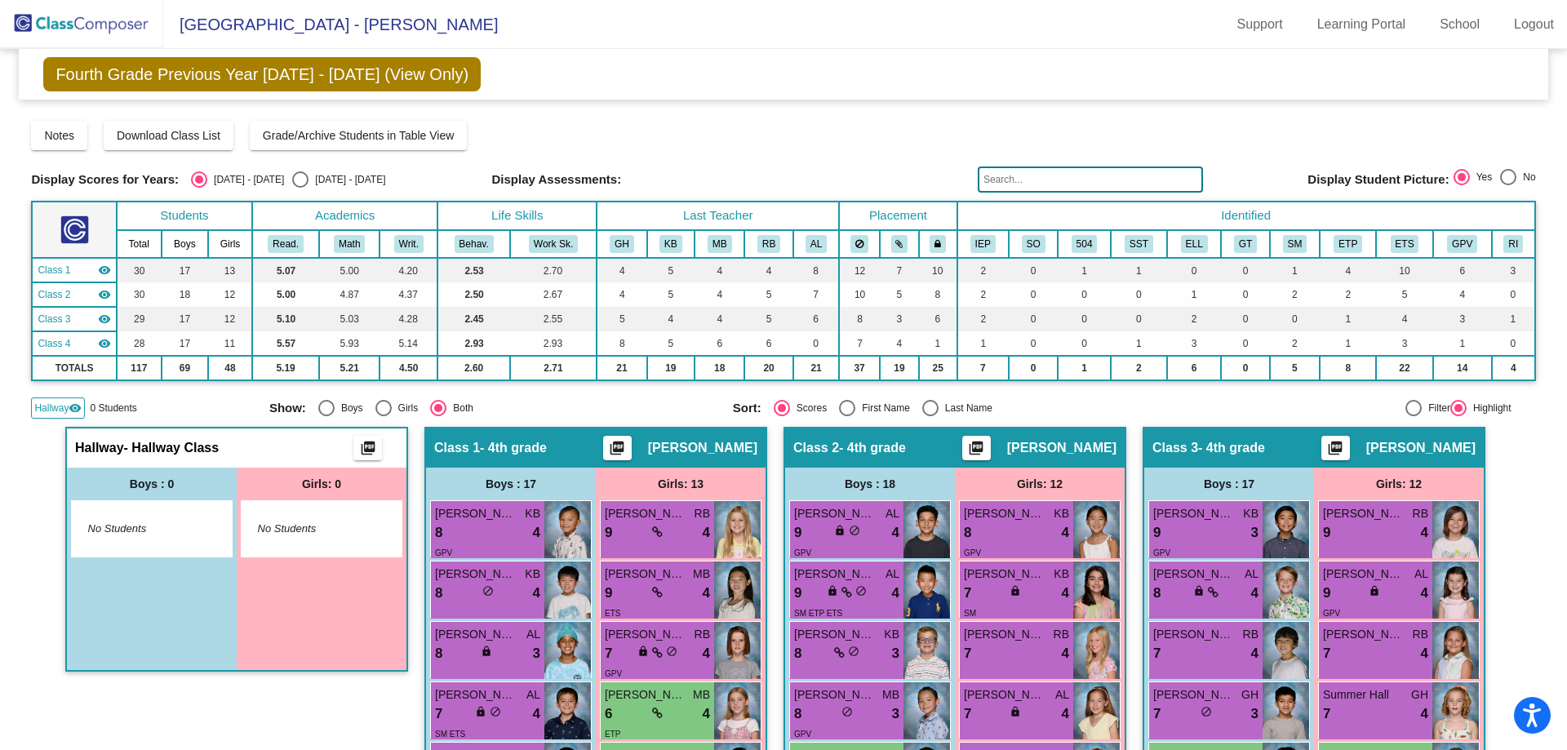
click at [292, 180] on div "Select an option" at bounding box center [300, 179] width 16 height 16
click at [299, 188] on input "[DATE] - [DATE]" at bounding box center [299, 188] width 1 height 1
radio input "true"
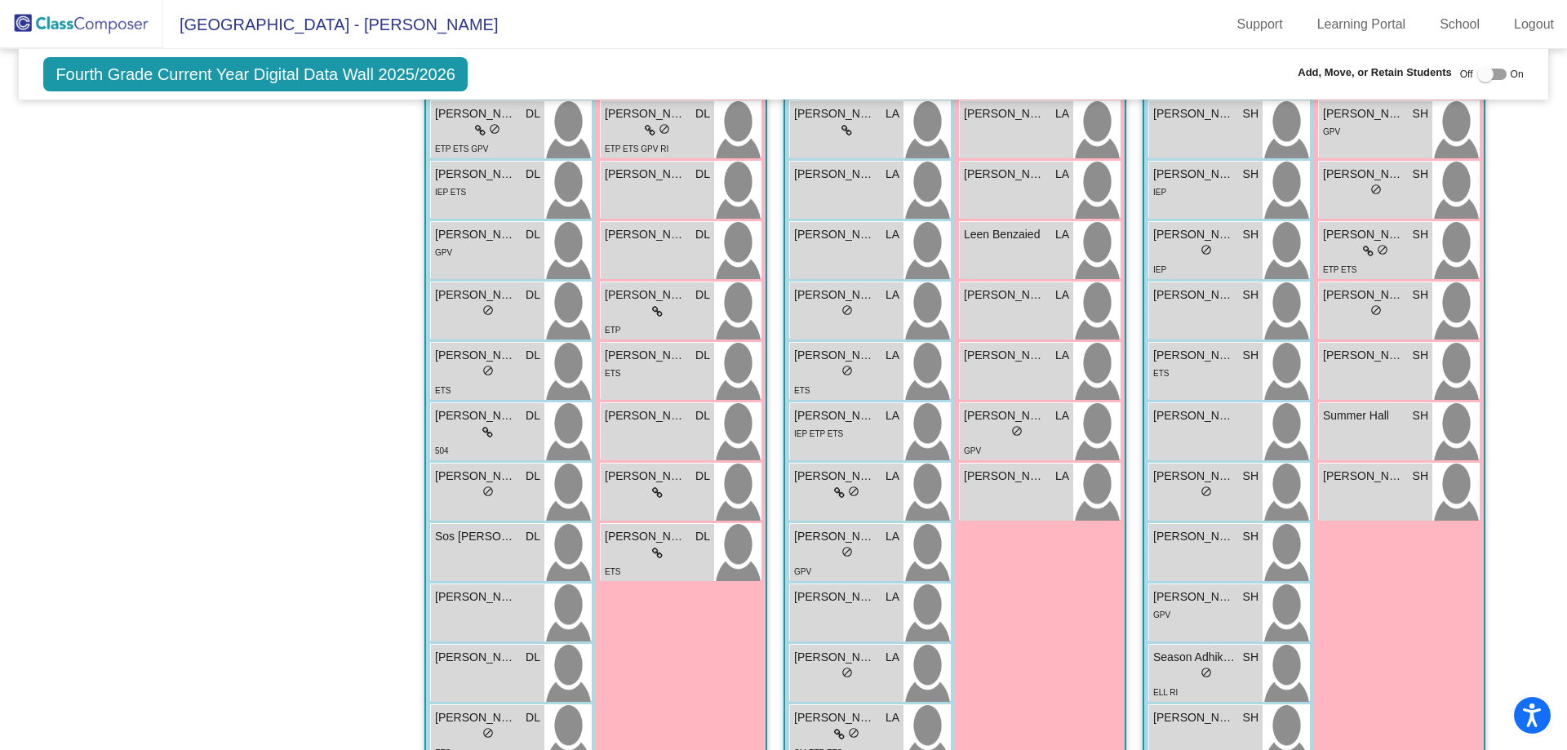
scroll to position [490, 0]
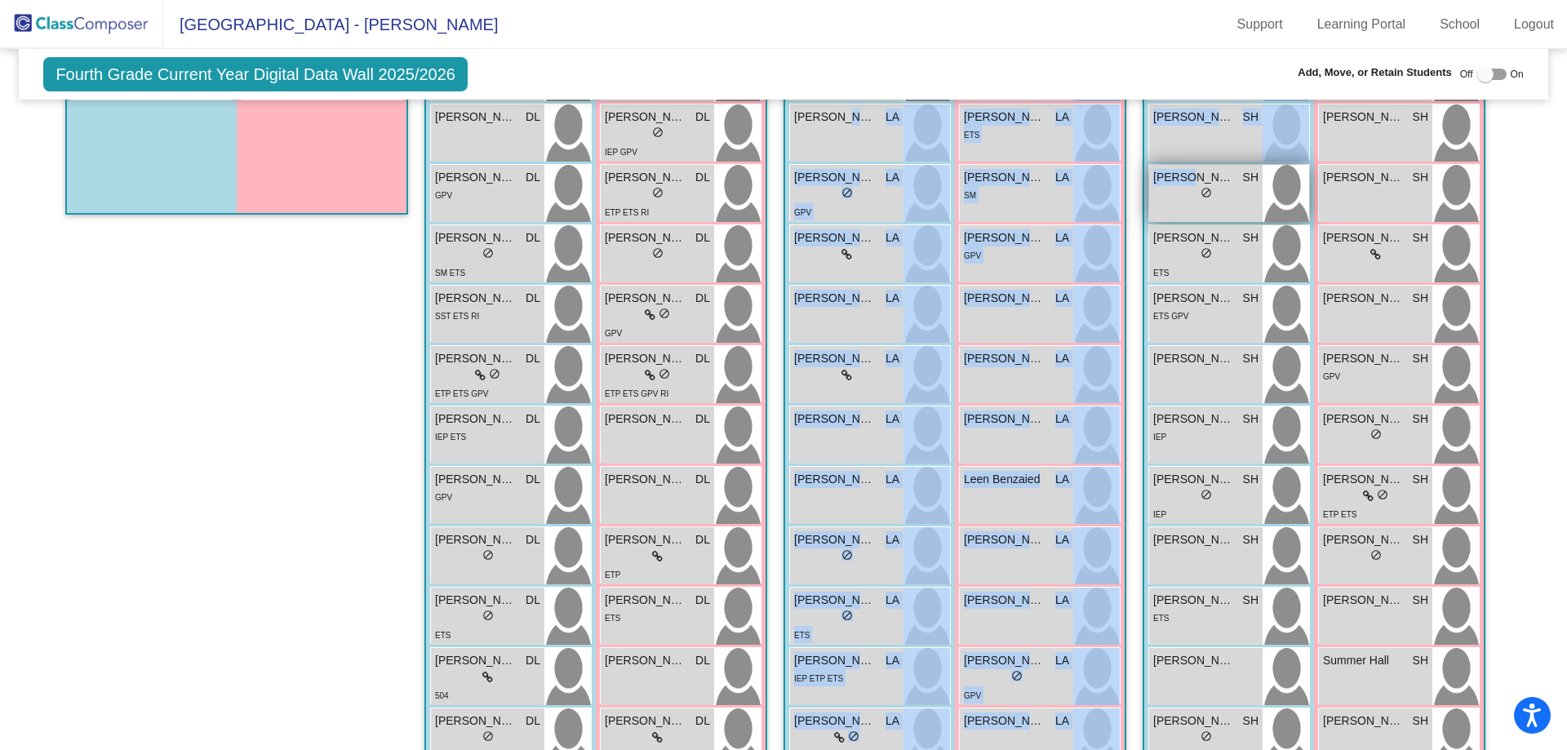
drag, startPoint x: 832, startPoint y: 144, endPoint x: 1181, endPoint y: 176, distance: 349.9
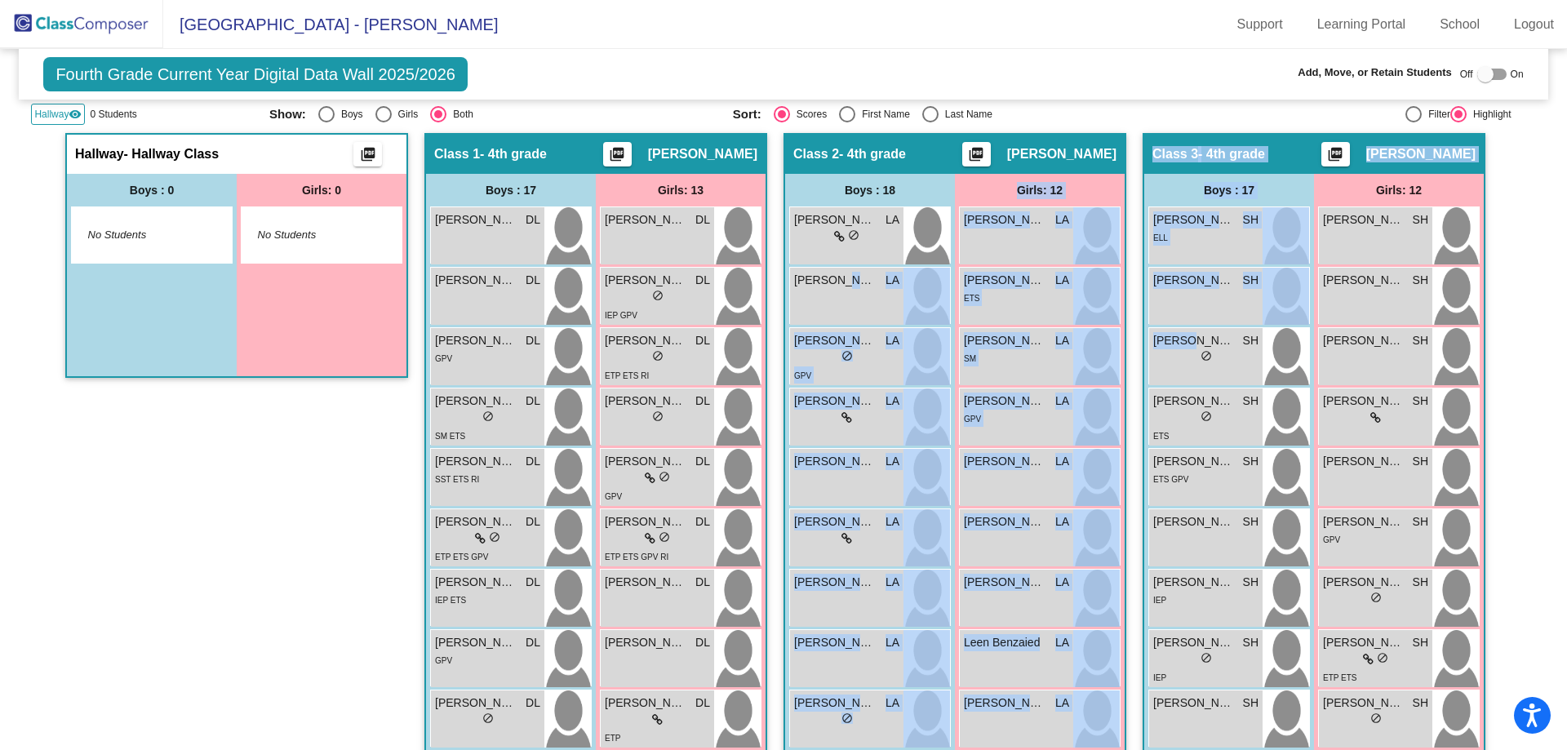
scroll to position [0, 0]
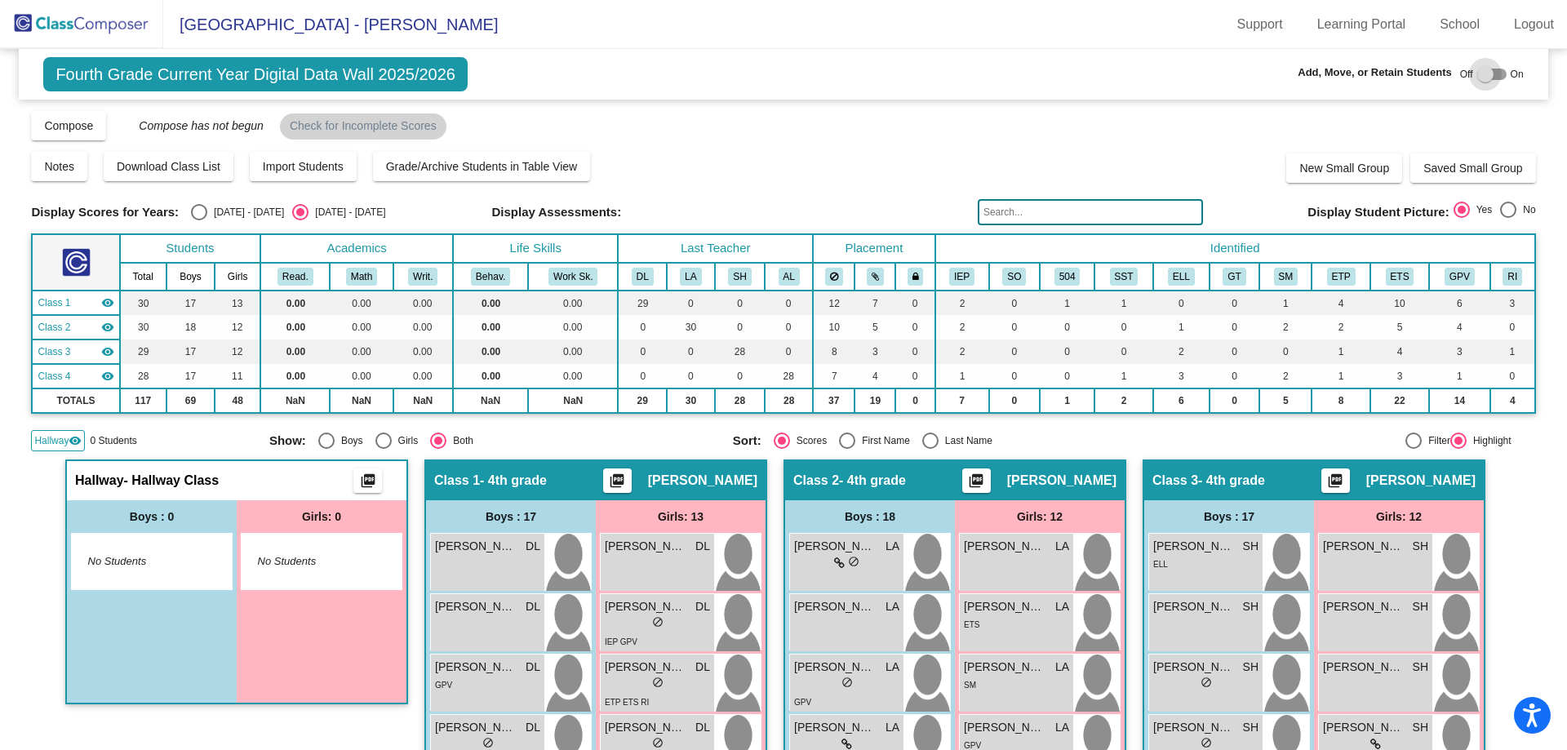
click at [1477, 69] on div at bounding box center [1485, 74] width 16 height 16
checkbox input "true"
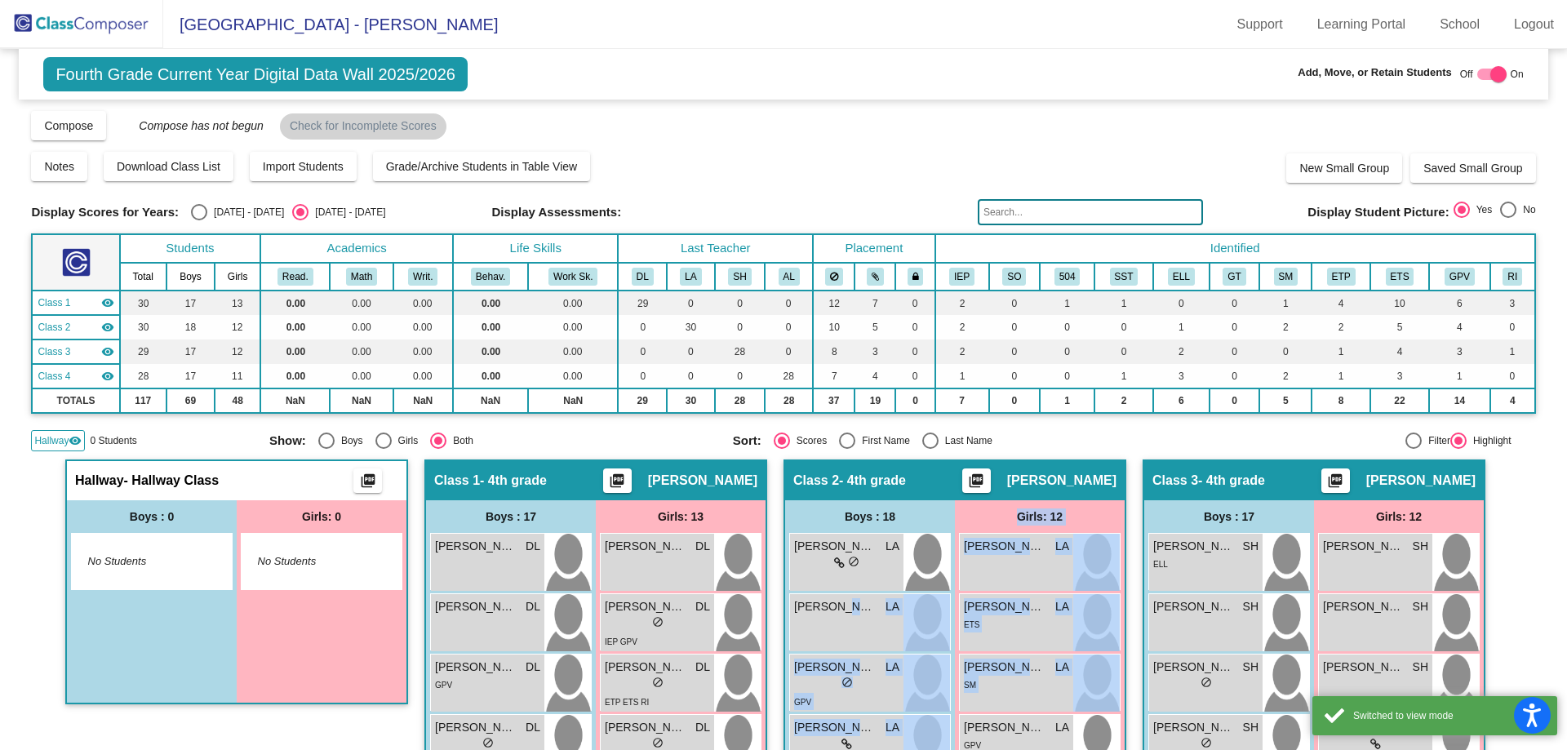
drag, startPoint x: 832, startPoint y: 635, endPoint x: 1088, endPoint y: 654, distance: 256.1
click at [406, 654] on div "Boys : 18 [PERSON_NAME] LA lock do_not_disturb_alt [PERSON_NAME] LA lock do_not…" at bounding box center [236, 601] width 339 height 202
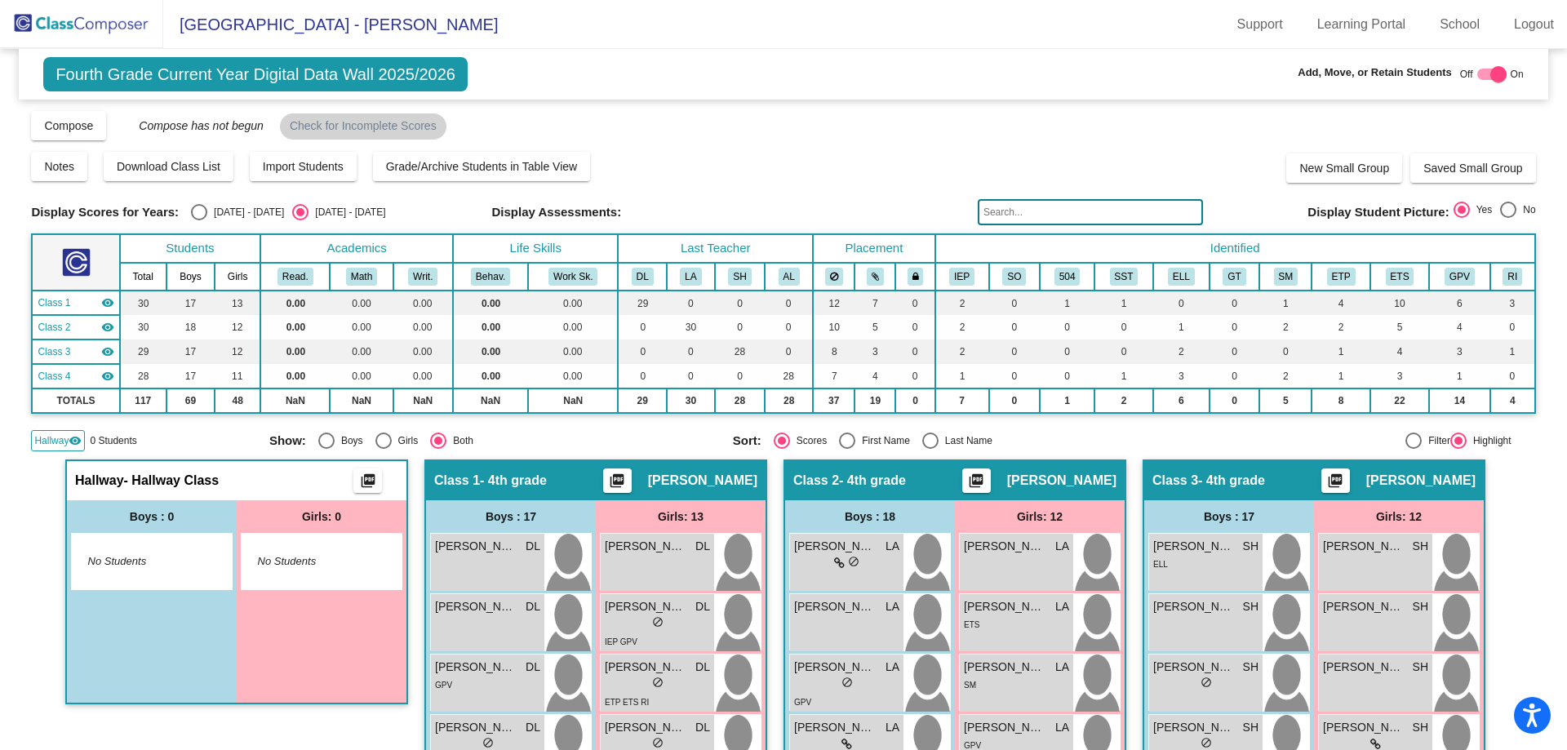
click at [1155, 121] on div "Compose View Compose View & Edit Compose Submit Classes Compose has not begun C…" at bounding box center [783, 124] width 1504 height 31
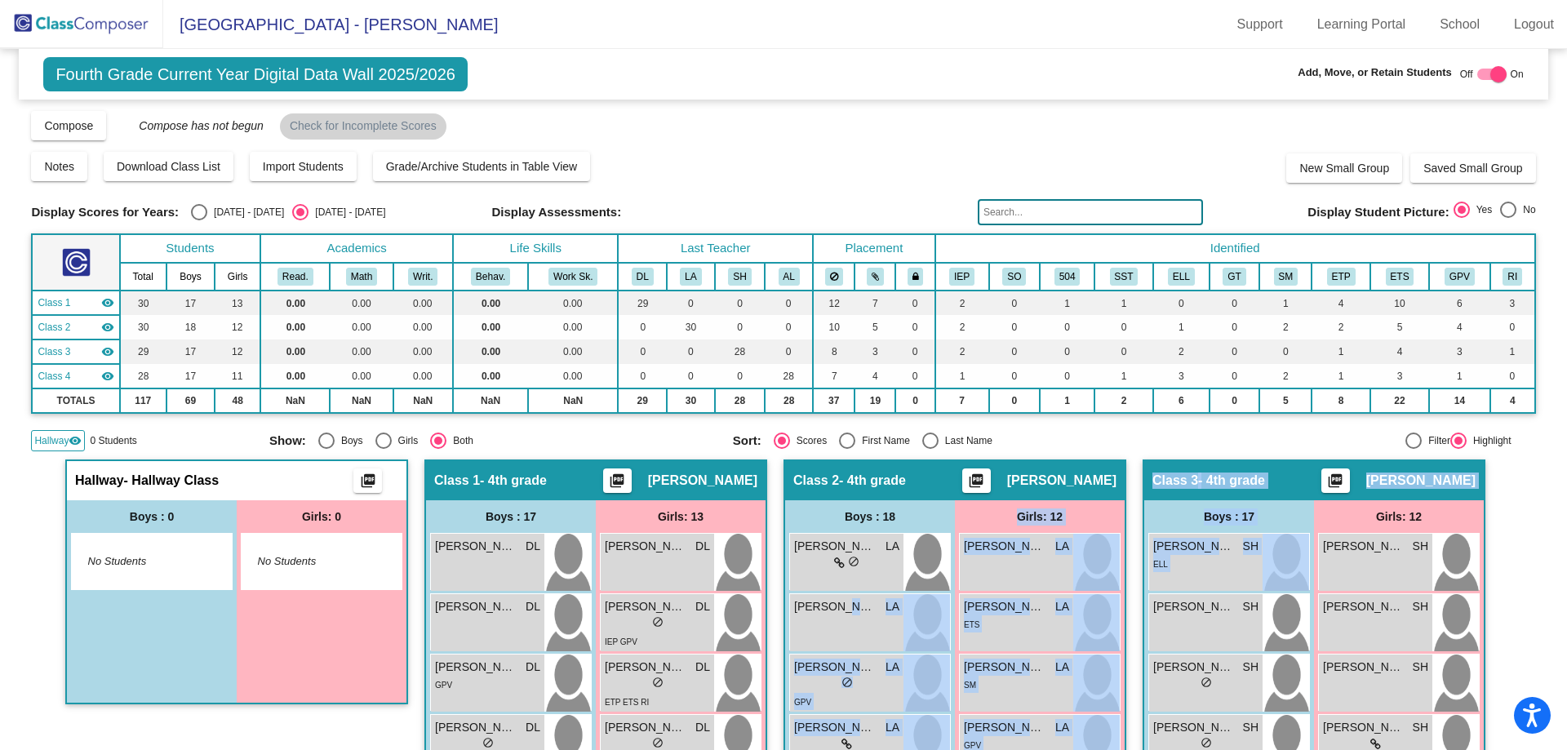
drag, startPoint x: 831, startPoint y: 631, endPoint x: 1141, endPoint y: 615, distance: 310.4
click at [203, 209] on div "Select an option" at bounding box center [199, 212] width 16 height 16
click at [199, 220] on input "[DATE] - [DATE]" at bounding box center [198, 220] width 1 height 1
radio input "true"
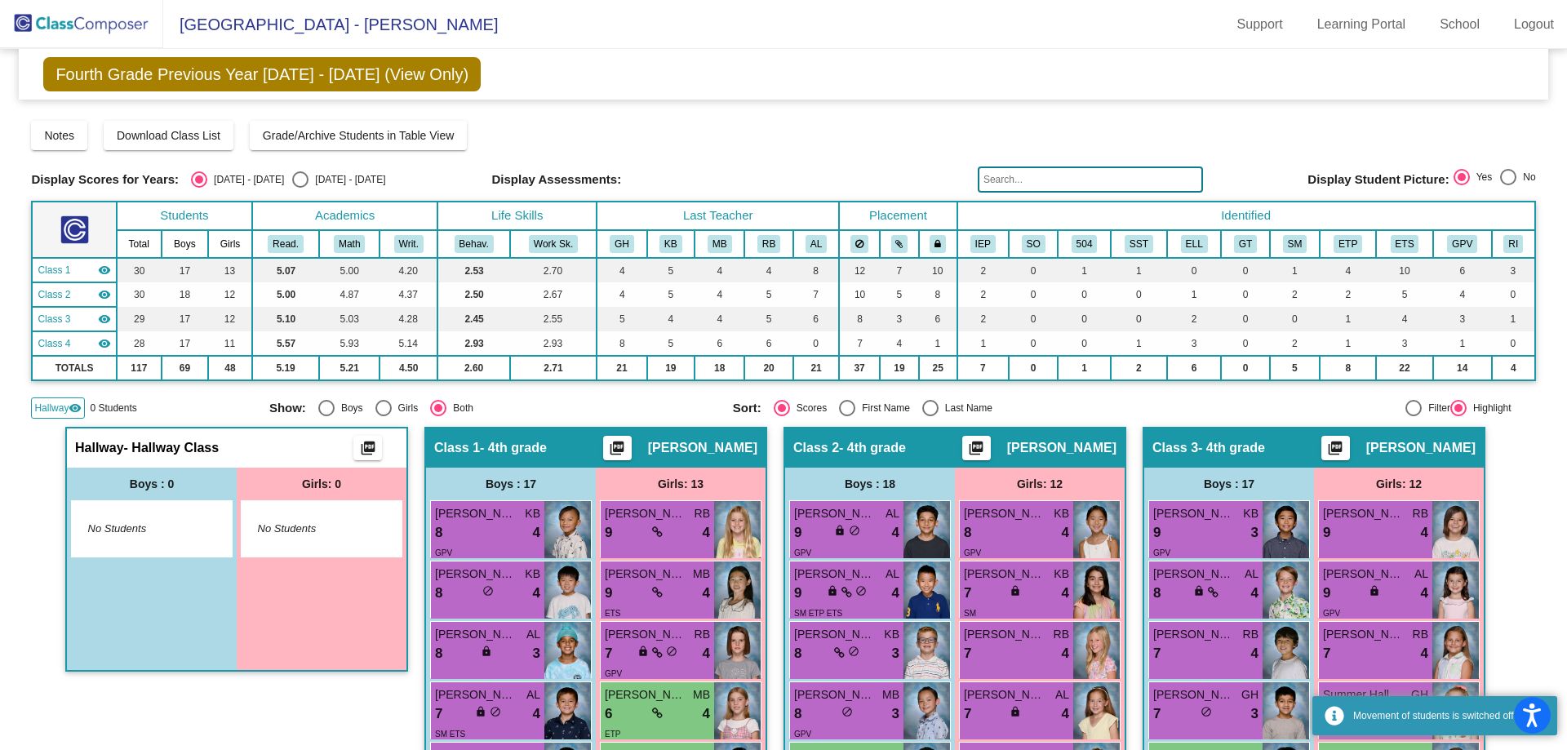
click at [1201, 129] on div "Notes Download Class List Import Students Grade/Archive Students in Table View …" at bounding box center [783, 135] width 1504 height 29
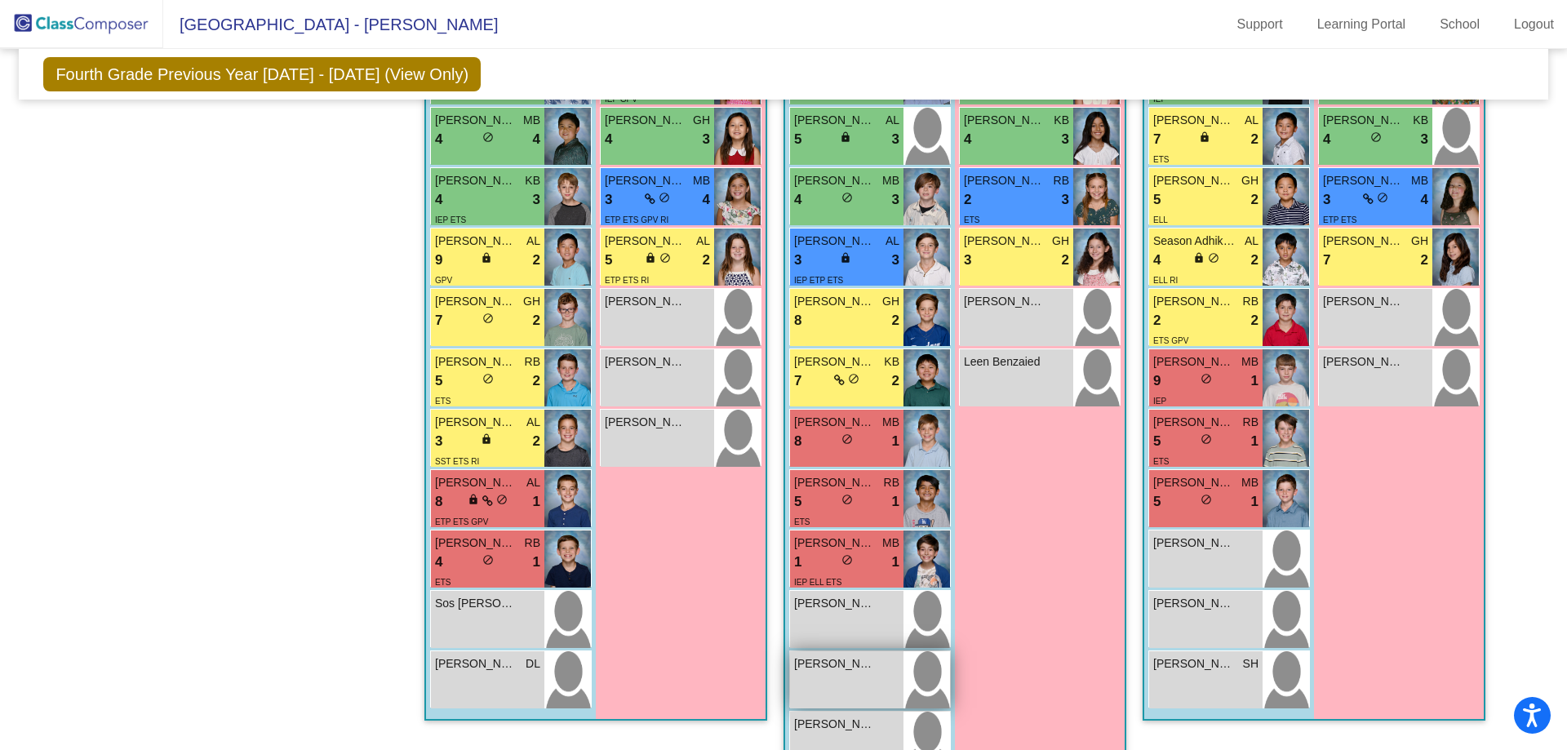
scroll to position [898, 0]
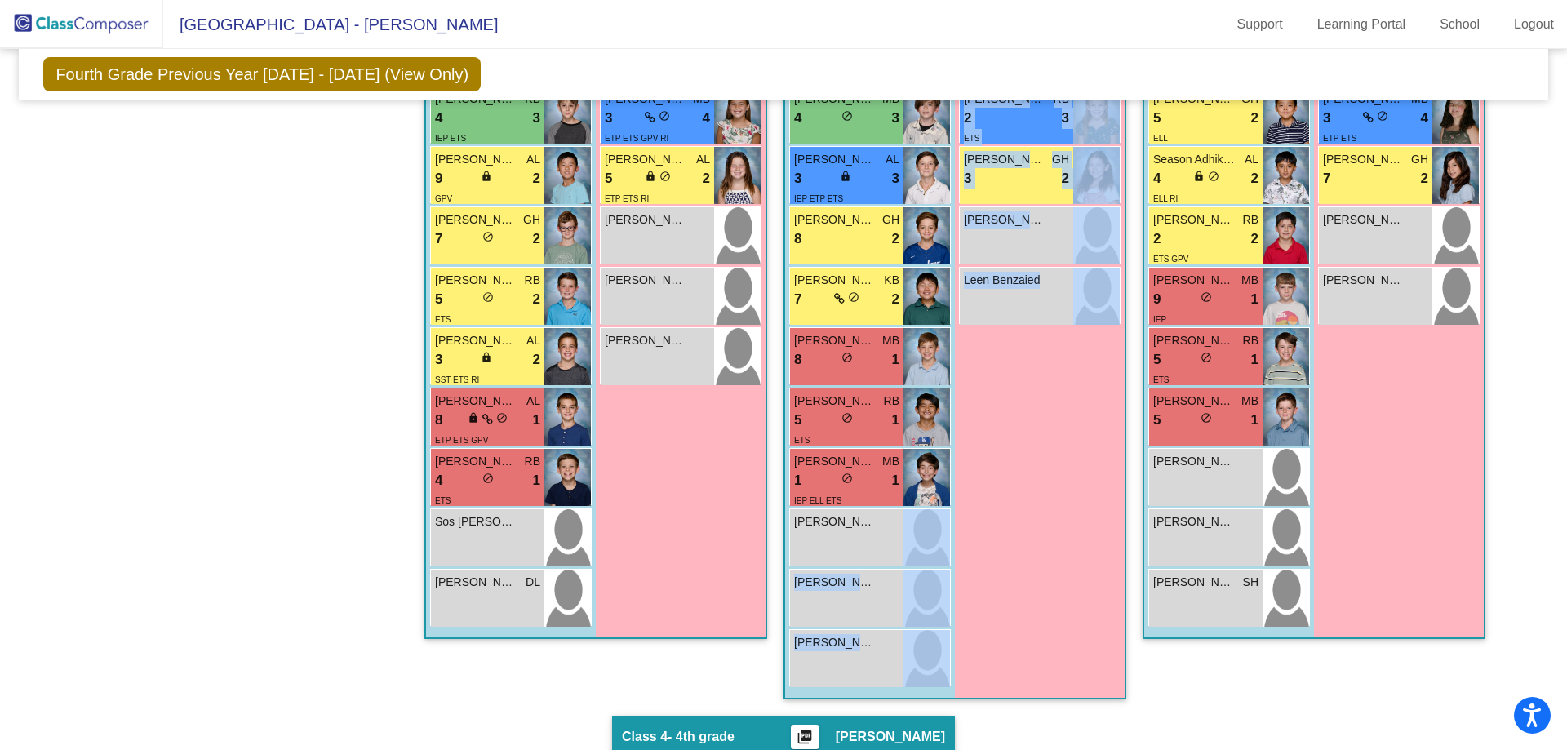
drag, startPoint x: 842, startPoint y: 546, endPoint x: 1079, endPoint y: 515, distance: 239.5
drag, startPoint x: 821, startPoint y: 534, endPoint x: 982, endPoint y: 512, distance: 162.2
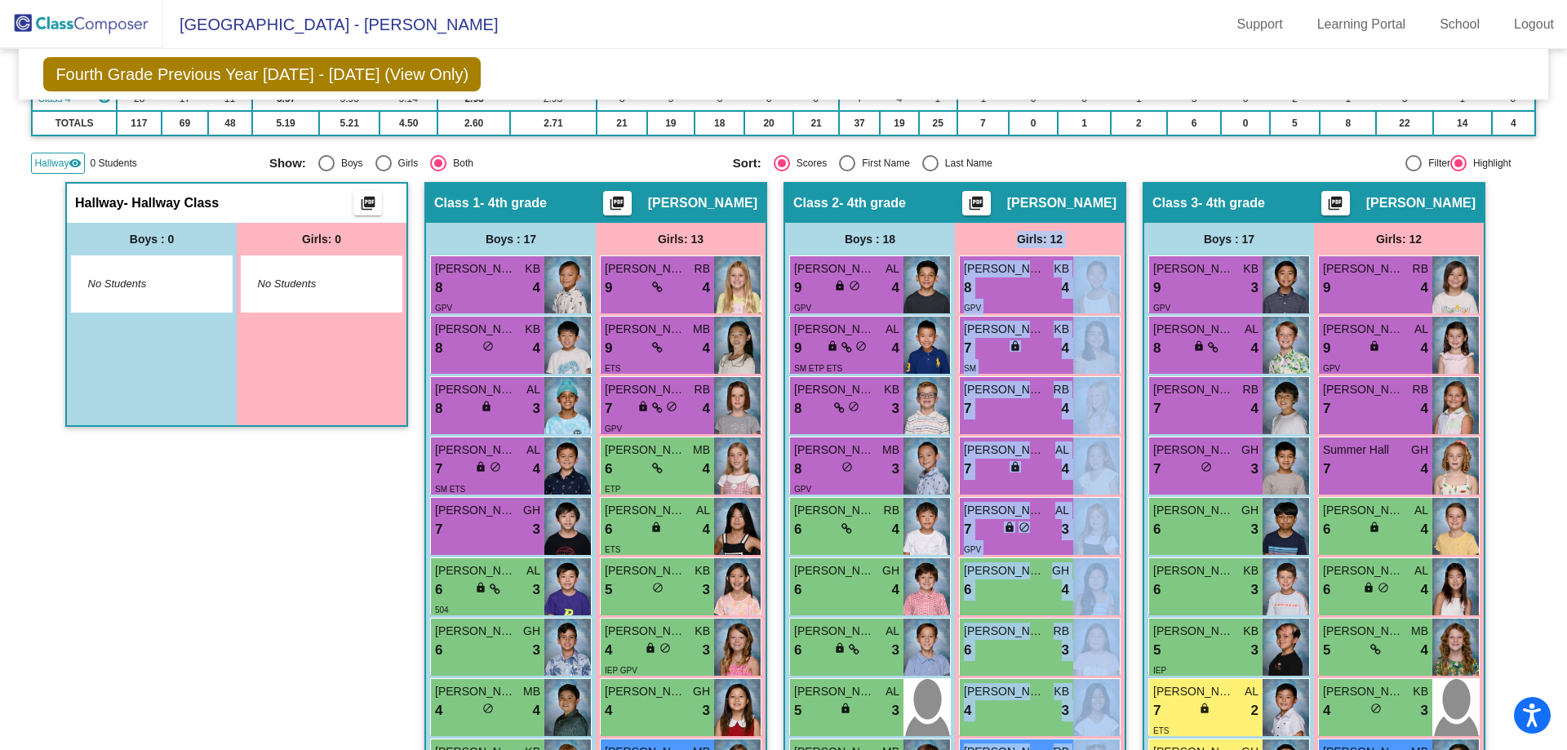
scroll to position [0, 0]
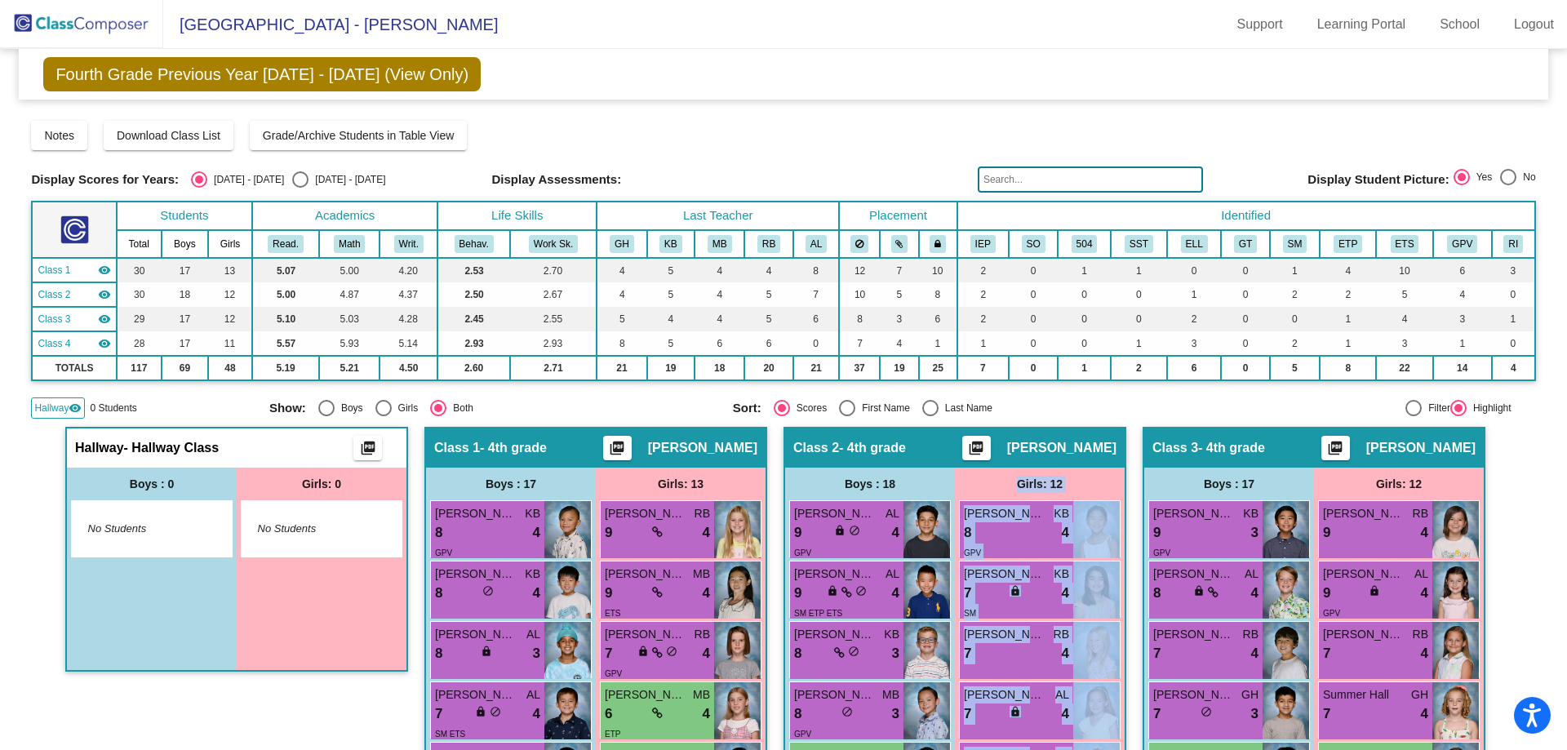
click at [292, 180] on div "Select an option" at bounding box center [300, 179] width 16 height 16
click at [299, 188] on input "[DATE] - [DATE]" at bounding box center [299, 188] width 1 height 1
radio input "true"
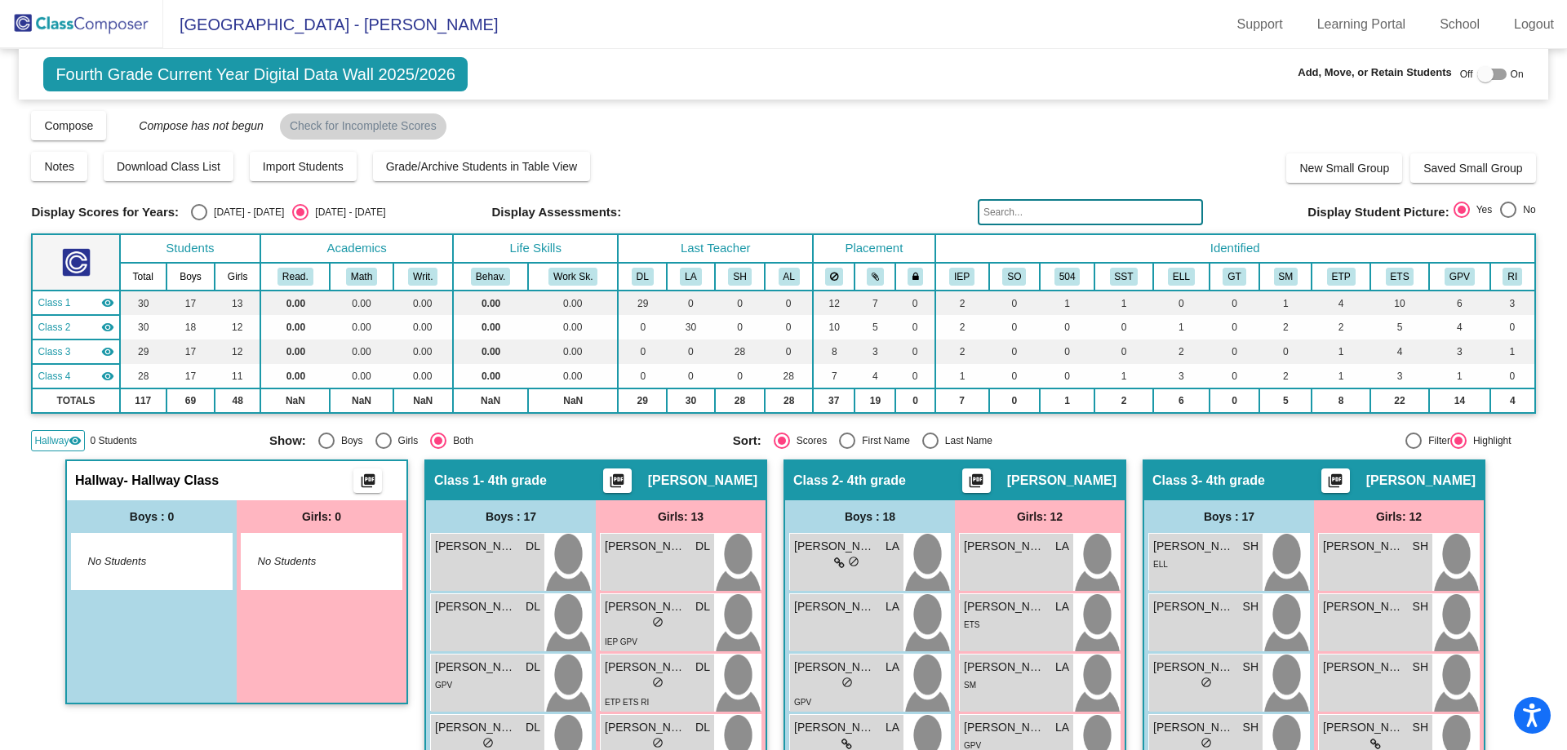
click at [1477, 75] on div at bounding box center [1485, 74] width 16 height 16
checkbox input "true"
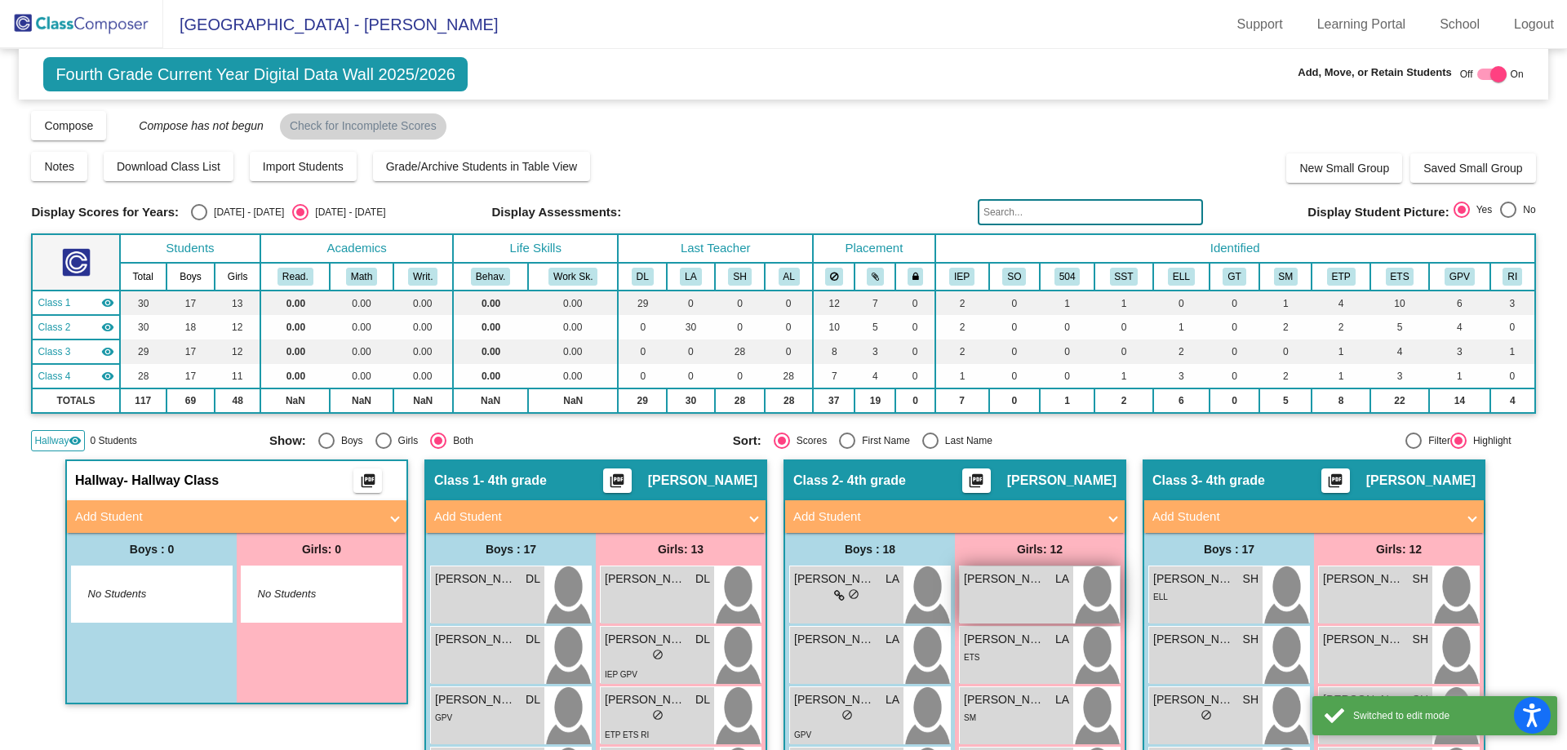
scroll to position [163, 0]
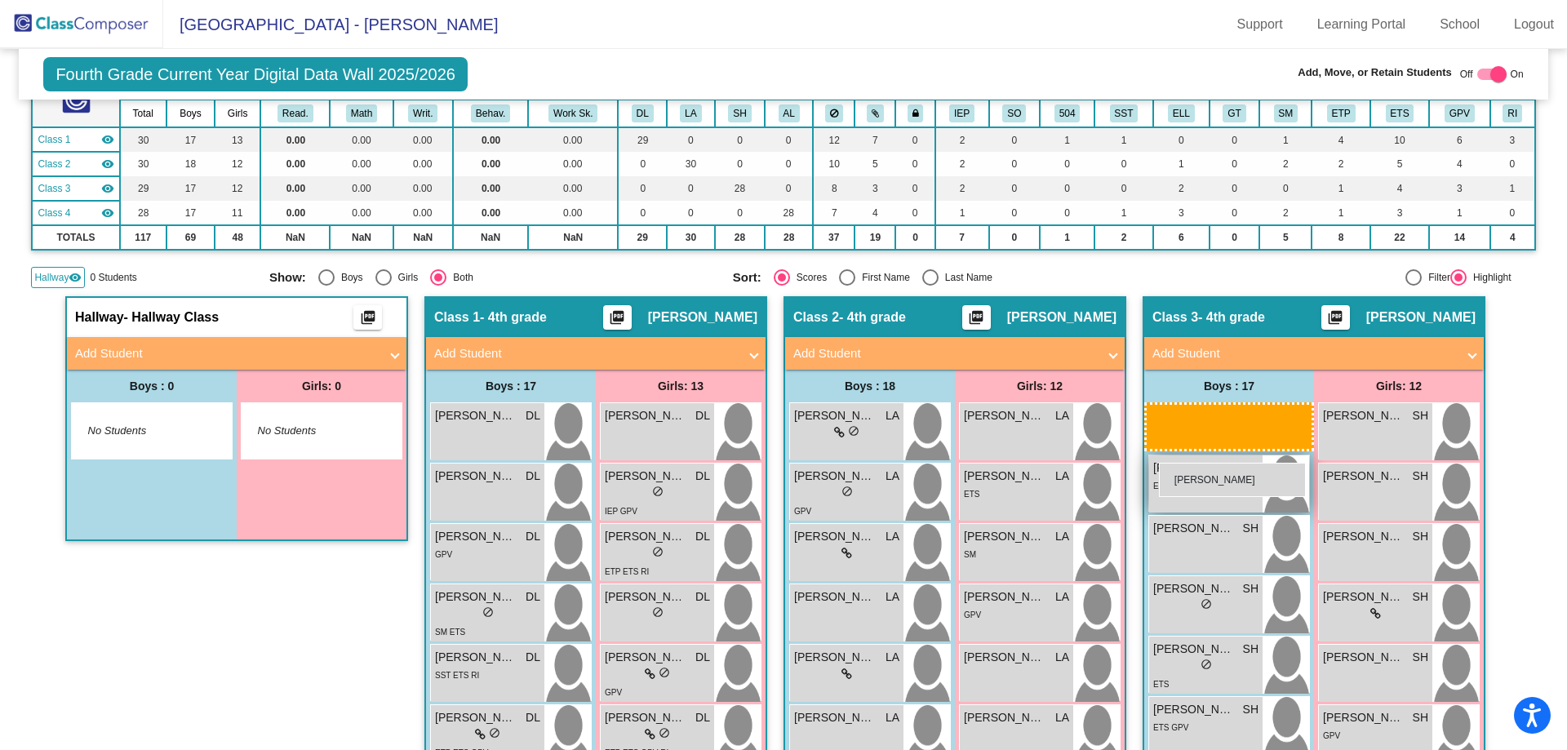
drag, startPoint x: 852, startPoint y: 501, endPoint x: 1159, endPoint y: 463, distance: 309.2
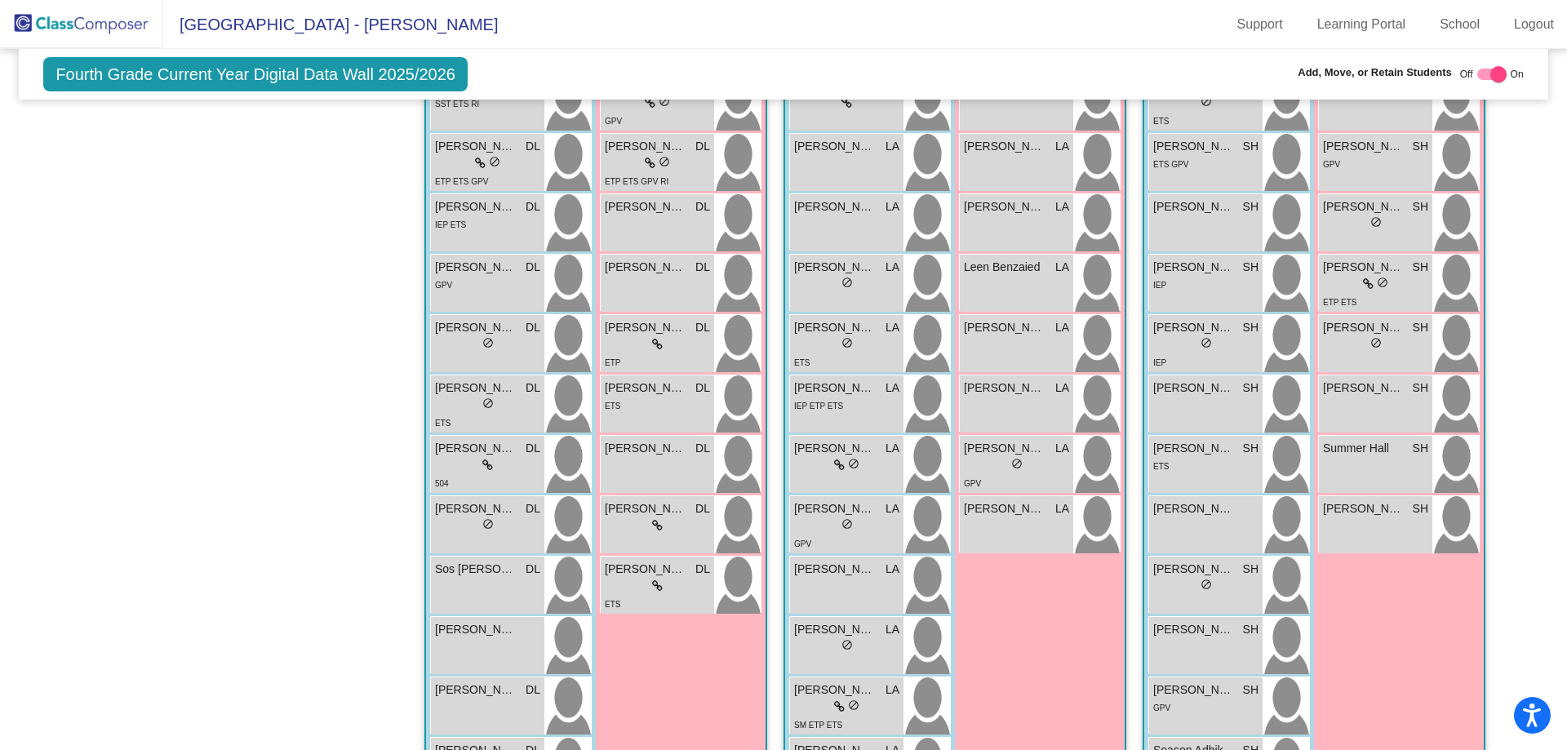
scroll to position [326, 0]
